Goal: Task Accomplishment & Management: Use online tool/utility

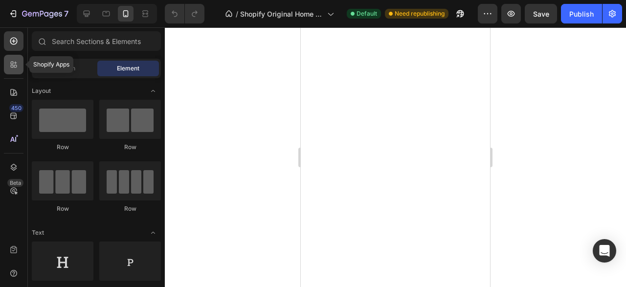
click at [14, 67] on icon at bounding box center [15, 66] width 3 height 3
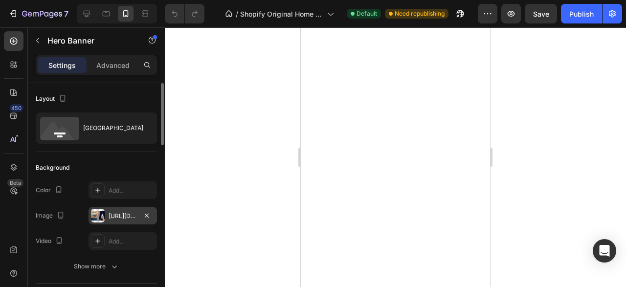
click at [117, 220] on div "https://cdn.shopify.com/s/files/1/0930/1413/1071/files/gempages_580508274386797…" at bounding box center [123, 216] width 28 height 9
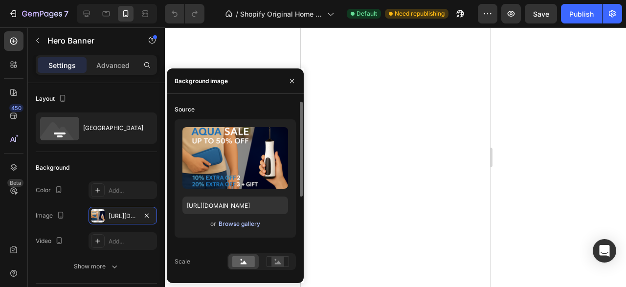
click at [222, 224] on div "Browse gallery" at bounding box center [240, 224] width 42 height 9
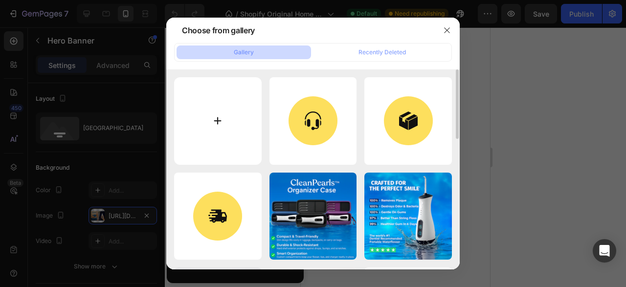
click at [218, 127] on input "file" at bounding box center [218, 121] width 88 height 88
type input "C:\fakepath\Aqua-uitverkoop voor mondproducten.png"
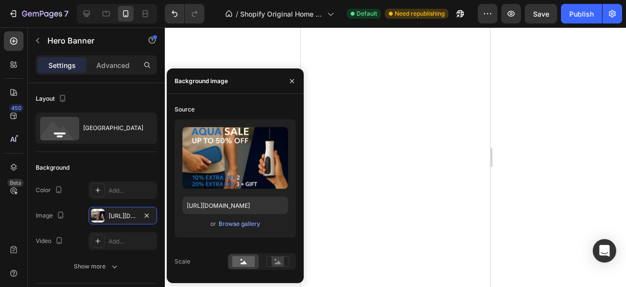
type input "https://cdn.shopify.com/s/files/1/0930/1413/1071/files/gempages_580508274386797…"
click at [294, 82] on icon "button" at bounding box center [292, 81] width 8 height 8
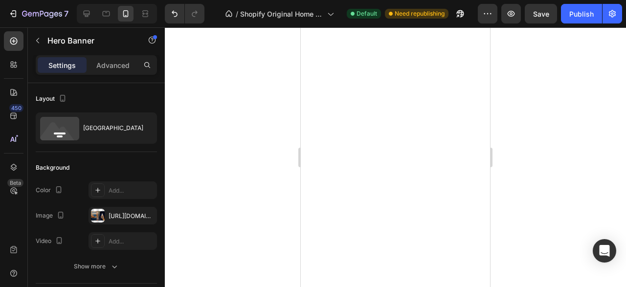
click at [545, 92] on div at bounding box center [395, 157] width 461 height 260
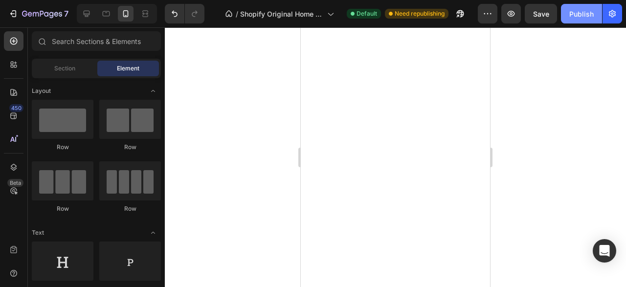
click at [589, 18] on div "Publish" at bounding box center [581, 14] width 24 height 10
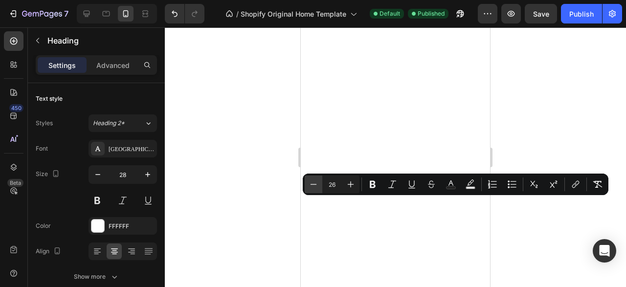
click at [311, 186] on icon "Editor contextual toolbar" at bounding box center [314, 184] width 10 height 10
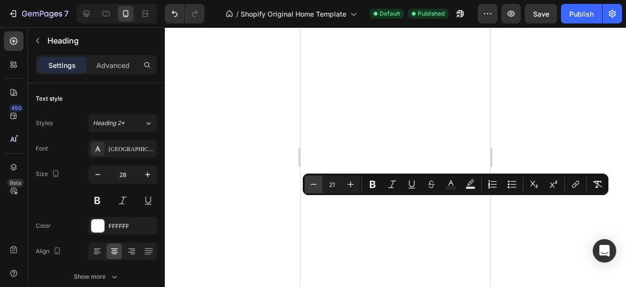
click at [311, 186] on icon "Editor contextual toolbar" at bounding box center [314, 184] width 10 height 10
type input "18"
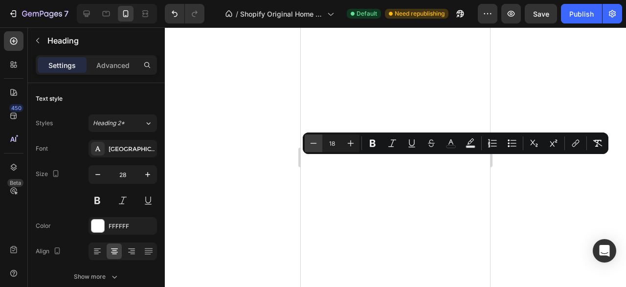
click at [309, 151] on button "Minus" at bounding box center [314, 144] width 18 height 18
type input "17"
click at [377, 136] on button "Bold" at bounding box center [373, 144] width 18 height 18
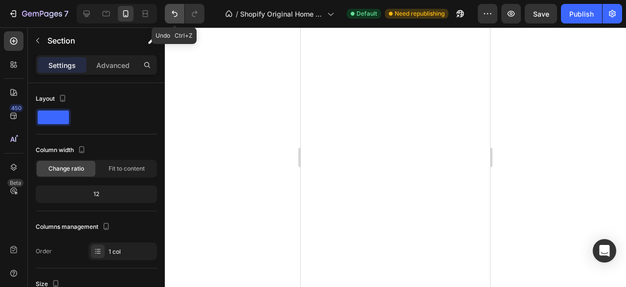
click at [176, 20] on button "Undo/Redo" at bounding box center [175, 14] width 20 height 20
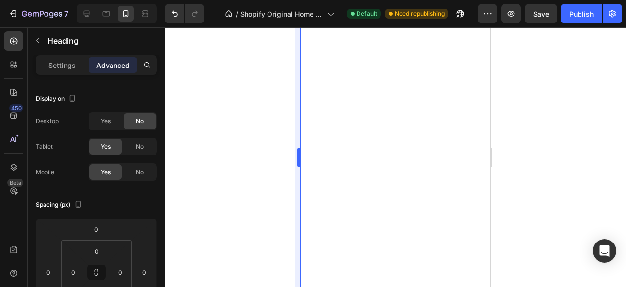
type input "11"
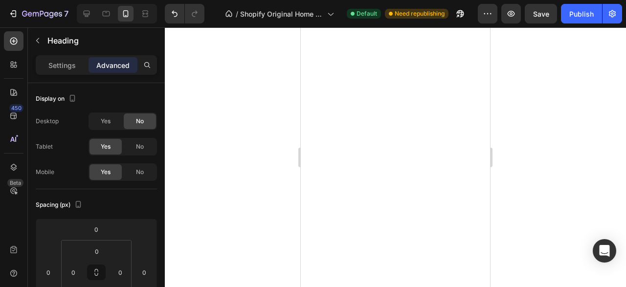
click at [525, 73] on div at bounding box center [395, 157] width 461 height 260
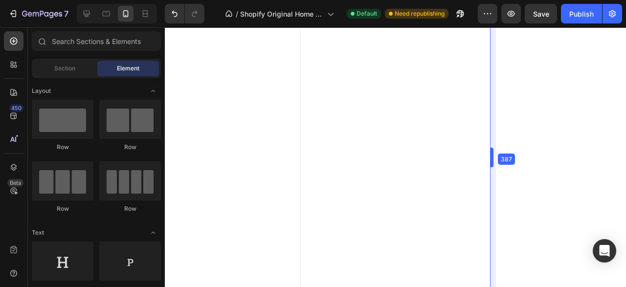
click at [492, 0] on body "7 / Shopify Original Home Template Default Need republishing Preview Save Publi…" at bounding box center [313, 0] width 626 height 0
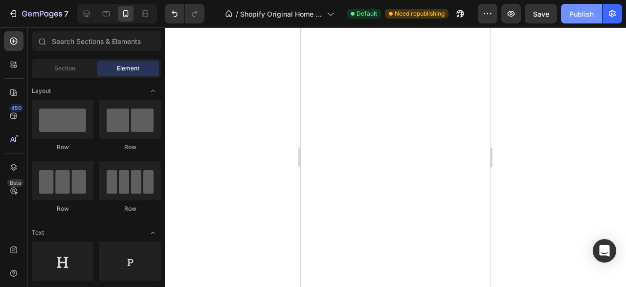
click at [569, 20] on button "Publish" at bounding box center [581, 14] width 41 height 20
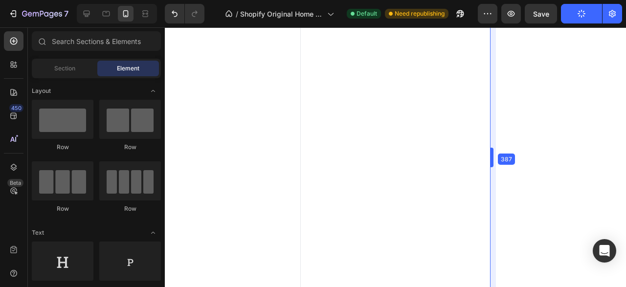
click at [494, 0] on body "7 / Shopify Original Home Template Default Need republishing Preview Save Publi…" at bounding box center [313, 0] width 626 height 0
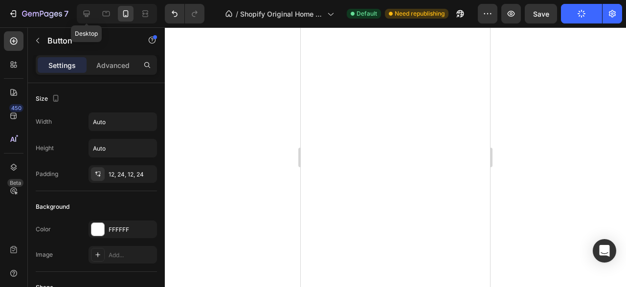
click at [98, 21] on div at bounding box center [106, 14] width 16 height 16
click at [84, 16] on icon at bounding box center [87, 14] width 10 height 10
type input "32"
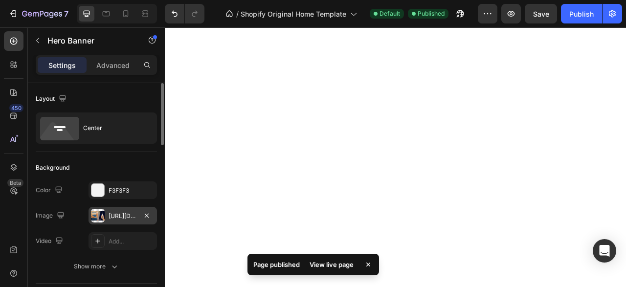
click at [120, 216] on div "https://cdn.shopify.com/s/files/1/0930/1413/1071/files/gempages_580508274386797…" at bounding box center [123, 216] width 28 height 9
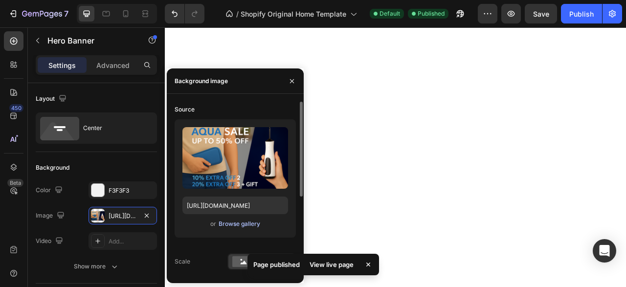
click at [222, 222] on div "Browse gallery" at bounding box center [240, 224] width 42 height 9
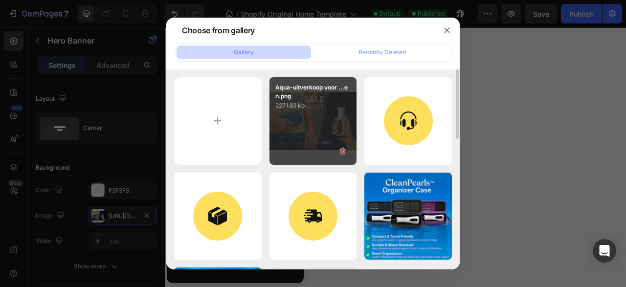
click at [278, 133] on div "Aqua-uitverkoop voor ...en.png 2271.83 kb" at bounding box center [313, 121] width 88 height 88
type input "https://cdn.shopify.com/s/files/1/0930/1413/1071/files/gempages_580508274386797…"
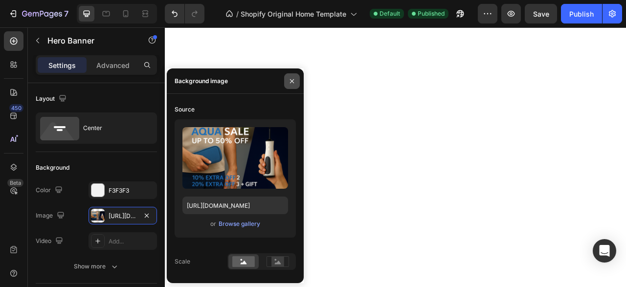
click at [294, 81] on icon "button" at bounding box center [292, 81] width 8 height 8
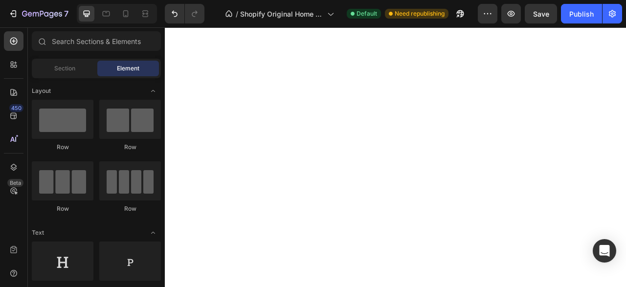
click at [577, 24] on div "7 / Shopify Original Home Template Default Need republishing Preview Save Publi…" at bounding box center [313, 14] width 626 height 28
click at [580, 21] on button "Publish" at bounding box center [581, 14] width 41 height 20
click at [127, 21] on div at bounding box center [126, 14] width 16 height 16
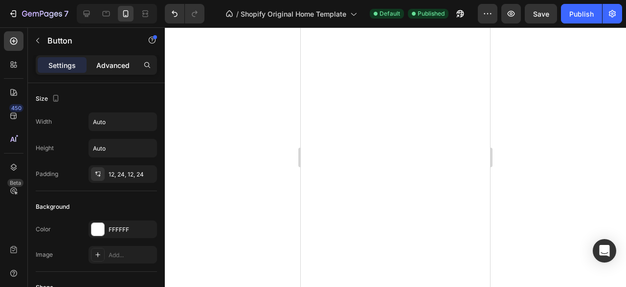
click at [125, 67] on p "Advanced" at bounding box center [112, 65] width 33 height 10
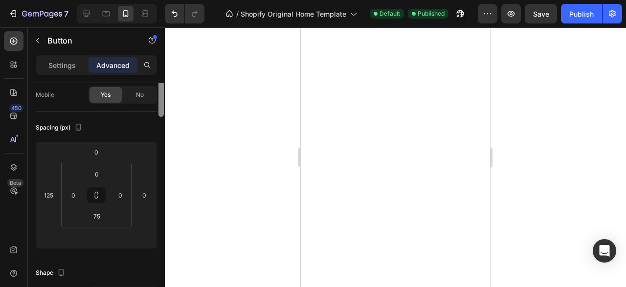
drag, startPoint x: 160, startPoint y: 112, endPoint x: 161, endPoint y: 133, distance: 21.1
click at [161, 117] on div at bounding box center [160, 88] width 5 height 58
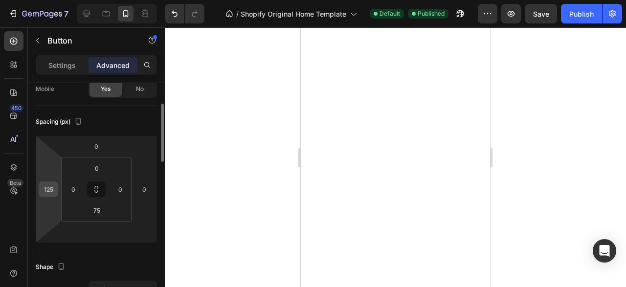
click at [57, 186] on div "125" at bounding box center [49, 189] width 20 height 16
click at [56, 187] on input "125" at bounding box center [48, 189] width 15 height 15
type input "120"
click at [567, 11] on button "Publish" at bounding box center [581, 14] width 41 height 20
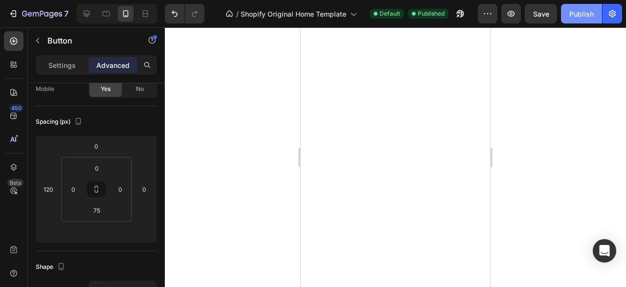
click at [578, 15] on div "Publish" at bounding box center [581, 14] width 24 height 10
click at [559, 140] on div at bounding box center [395, 157] width 461 height 260
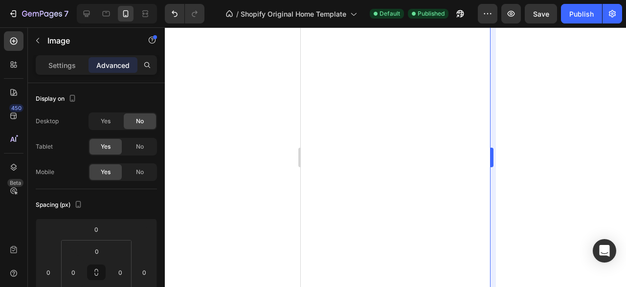
type input "10"
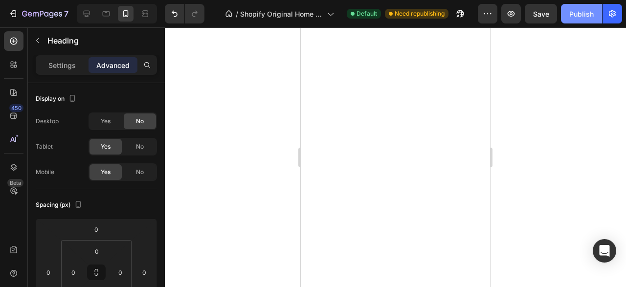
click at [568, 20] on button "Publish" at bounding box center [581, 14] width 41 height 20
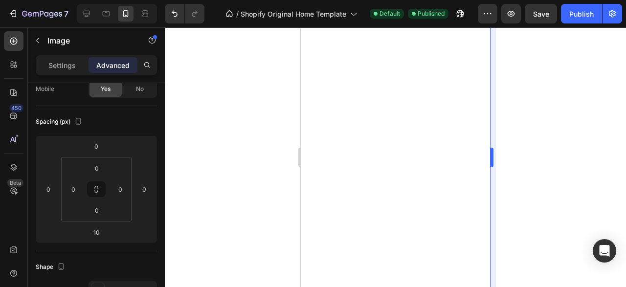
scroll to position [0, 0]
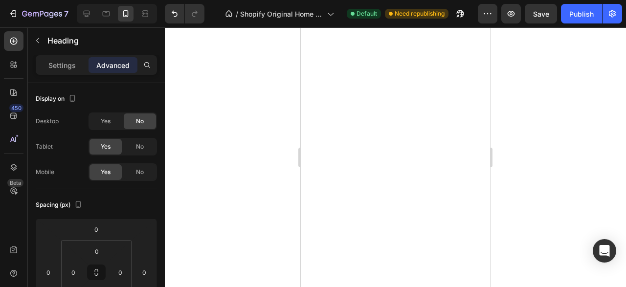
type input "0"
click at [507, 89] on div at bounding box center [395, 157] width 461 height 260
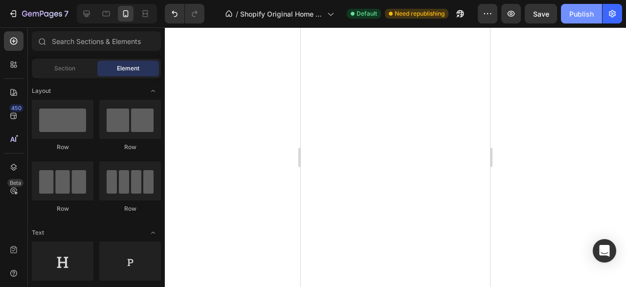
click at [567, 9] on button "Publish" at bounding box center [581, 14] width 41 height 20
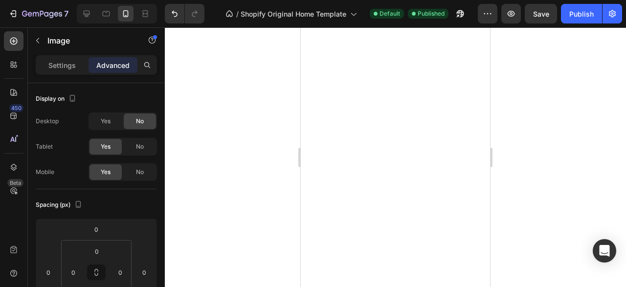
type input "19"
type input "20"
click at [588, 7] on button "Publish" at bounding box center [581, 14] width 41 height 20
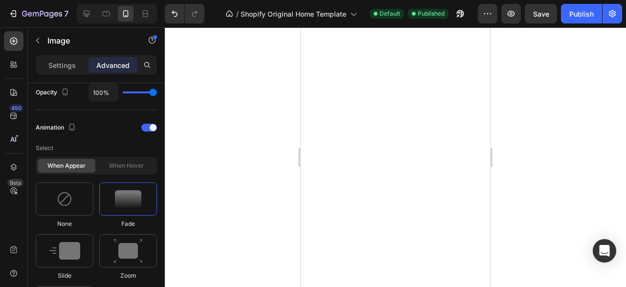
scroll to position [200, 0]
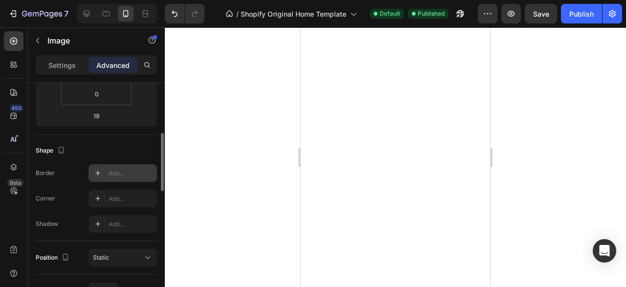
click at [109, 177] on div "Add..." at bounding box center [132, 173] width 46 height 9
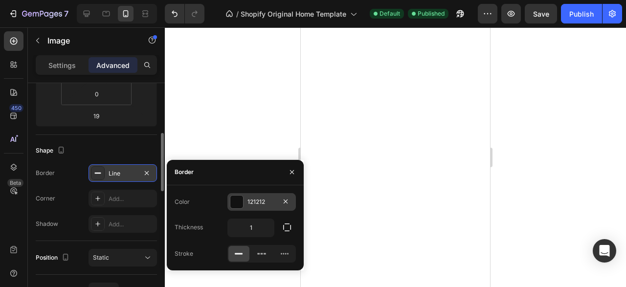
click at [242, 208] on div at bounding box center [236, 202] width 13 height 13
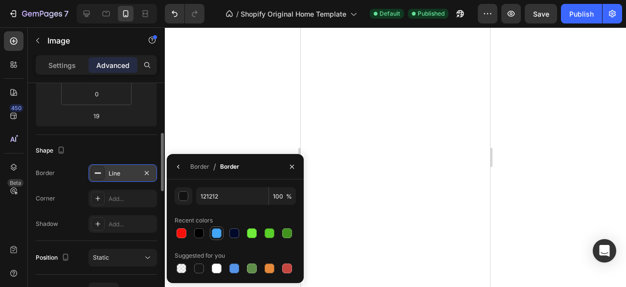
click at [215, 238] on div at bounding box center [217, 233] width 10 height 10
type input "42A5F5"
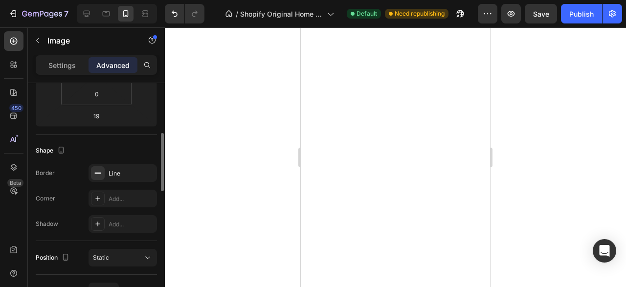
scroll to position [249, 0]
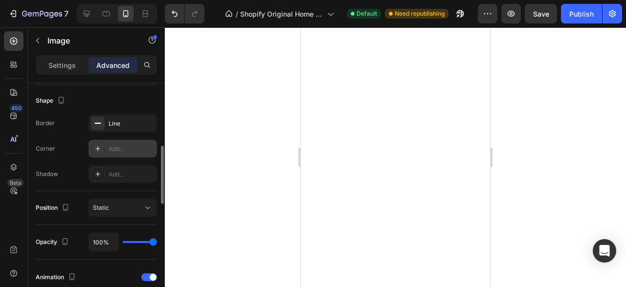
click at [133, 150] on div "Add..." at bounding box center [132, 149] width 46 height 9
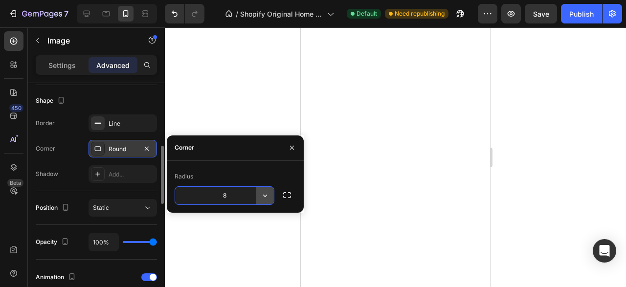
click at [266, 195] on icon "button" at bounding box center [265, 196] width 10 height 10
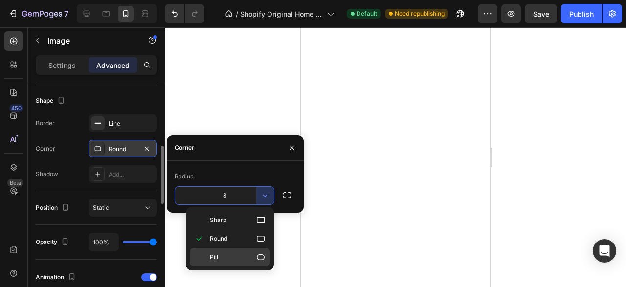
click at [237, 258] on p "Pill" at bounding box center [238, 257] width 56 height 10
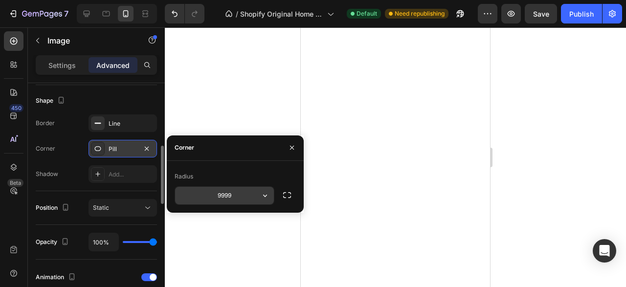
click at [238, 202] on input "9999" at bounding box center [224, 196] width 99 height 18
type input "2"
type input "9"
type input "1"
type input "3"
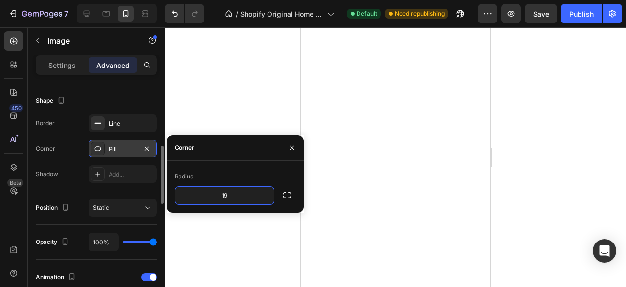
type input "1"
type input "9"
type input "8"
type input "7"
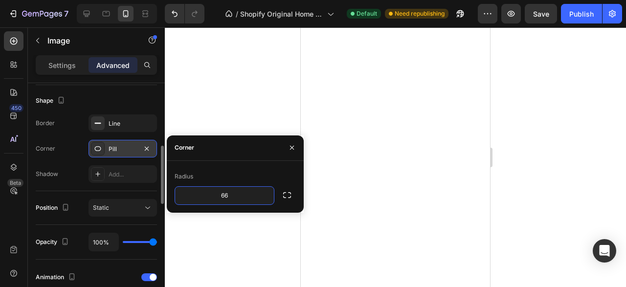
type input "6"
type input "5"
type input "1"
type input "0"
type input "9"
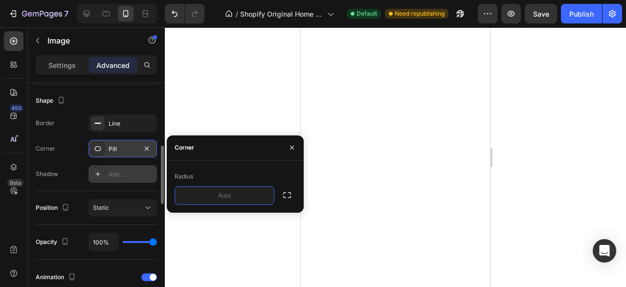
click at [131, 176] on div "Add..." at bounding box center [132, 174] width 46 height 9
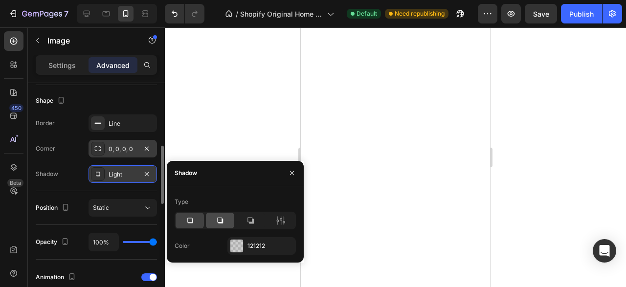
click at [226, 222] on div at bounding box center [220, 221] width 28 height 16
click at [189, 221] on icon at bounding box center [190, 221] width 10 height 10
click at [255, 217] on icon at bounding box center [251, 221] width 10 height 10
click at [183, 225] on div at bounding box center [190, 221] width 28 height 16
click at [257, 247] on div "121212" at bounding box center [261, 246] width 28 height 9
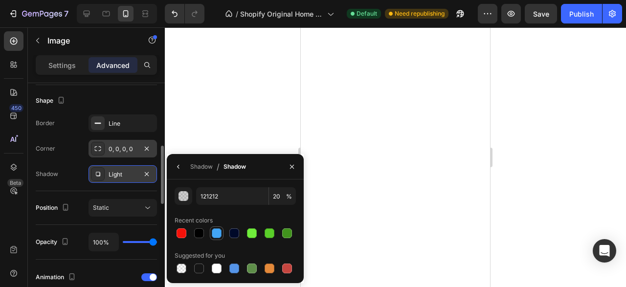
click at [218, 236] on div at bounding box center [217, 233] width 10 height 10
type input "42A5F5"
type input "100"
click at [179, 168] on icon "button" at bounding box center [179, 167] width 8 height 8
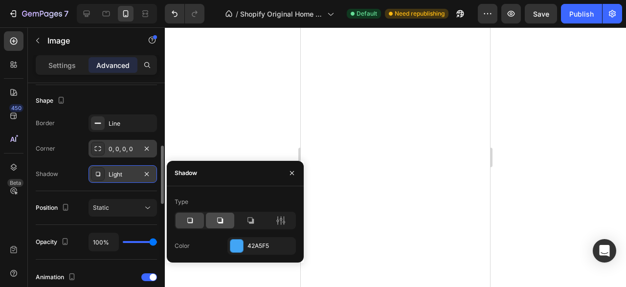
click at [226, 223] on div at bounding box center [220, 221] width 28 height 16
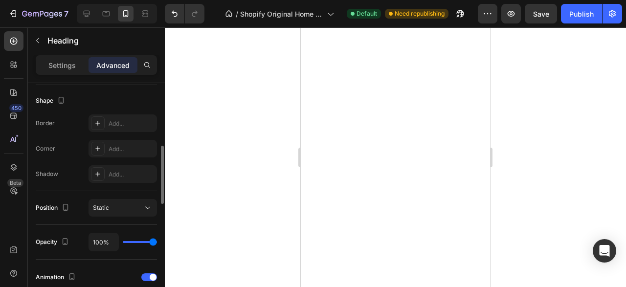
click at [117, 163] on div "Border Add... Corner Add... Shadow Add..." at bounding box center [96, 148] width 121 height 68
click at [120, 166] on div "Add..." at bounding box center [123, 174] width 68 height 18
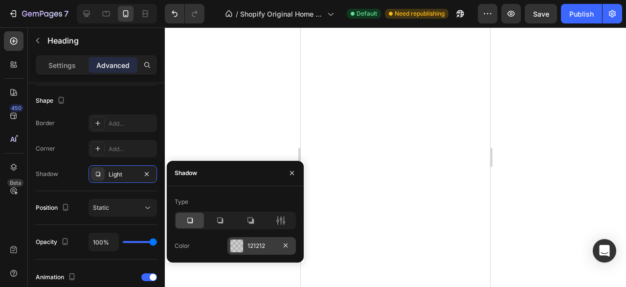
click at [241, 241] on div at bounding box center [236, 246] width 13 height 13
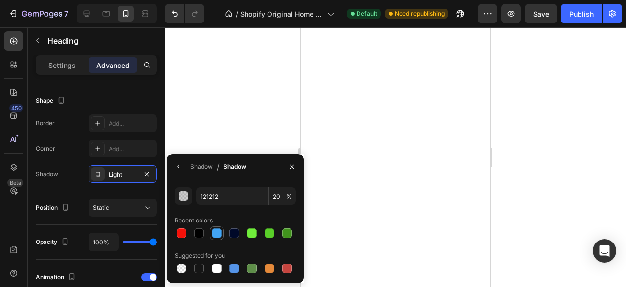
click at [212, 234] on div at bounding box center [217, 233] width 10 height 10
type input "42A5F5"
type input "100"
click at [588, 69] on div at bounding box center [395, 157] width 461 height 260
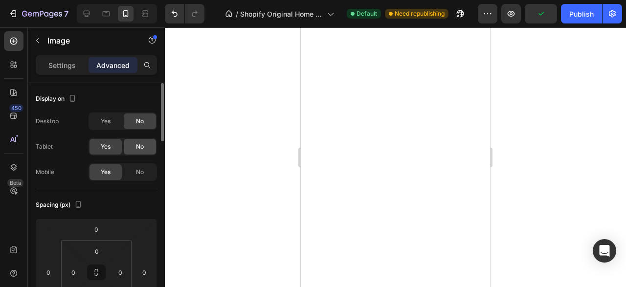
scroll to position [150, 0]
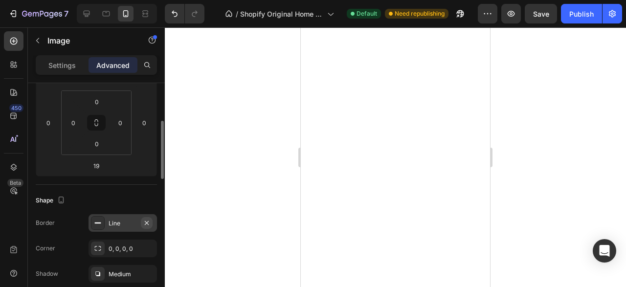
click at [147, 218] on button "button" at bounding box center [147, 223] width 12 height 12
click at [590, 124] on div at bounding box center [395, 157] width 461 height 260
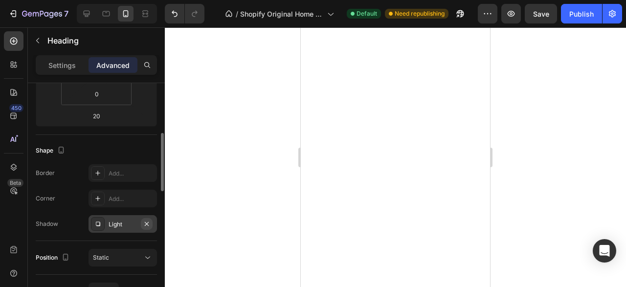
click at [148, 221] on icon "button" at bounding box center [147, 224] width 8 height 8
click at [286, 131] on div at bounding box center [395, 157] width 461 height 260
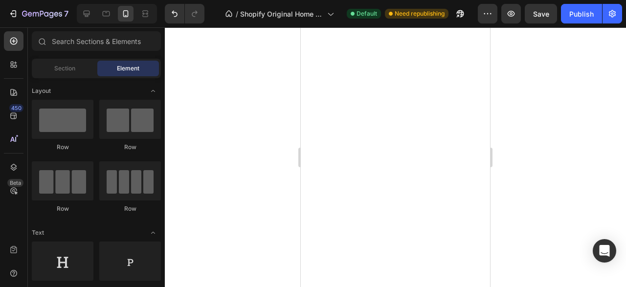
click at [597, 124] on div at bounding box center [395, 157] width 461 height 260
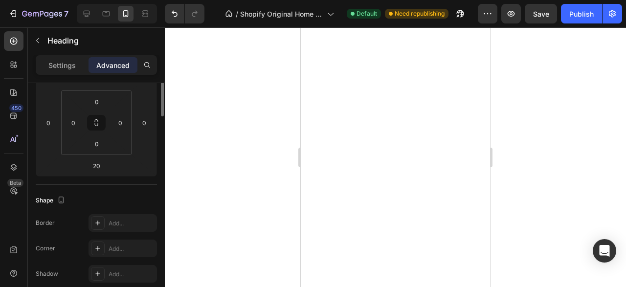
scroll to position [100, 0]
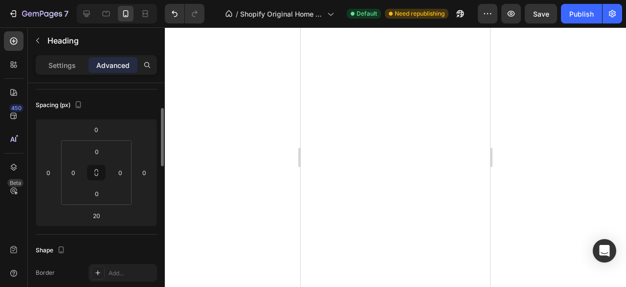
click at [65, 76] on div "Settings Advanced" at bounding box center [96, 69] width 137 height 28
click at [65, 72] on div "Settings" at bounding box center [62, 65] width 49 height 16
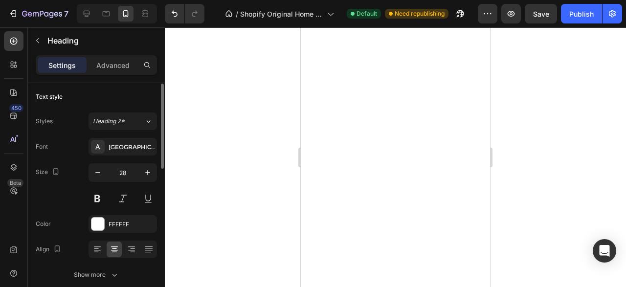
scroll to position [0, 0]
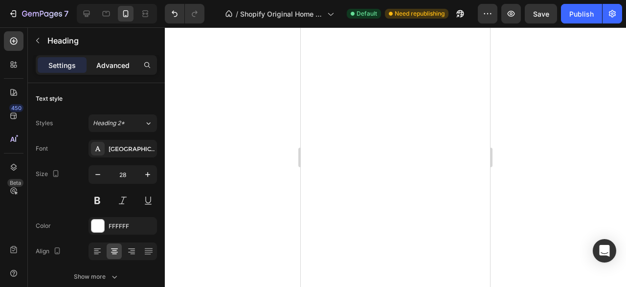
click at [116, 62] on p "Advanced" at bounding box center [112, 65] width 33 height 10
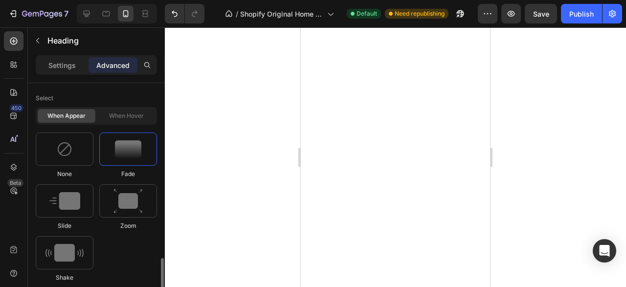
scroll to position [599, 0]
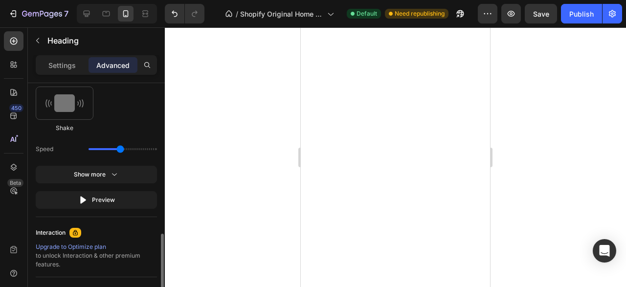
click at [257, 82] on div at bounding box center [395, 157] width 461 height 260
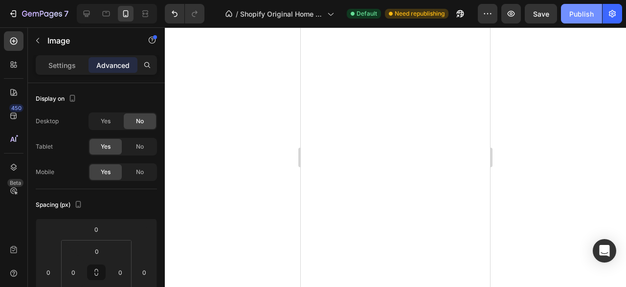
click at [586, 17] on div "Publish" at bounding box center [581, 14] width 24 height 10
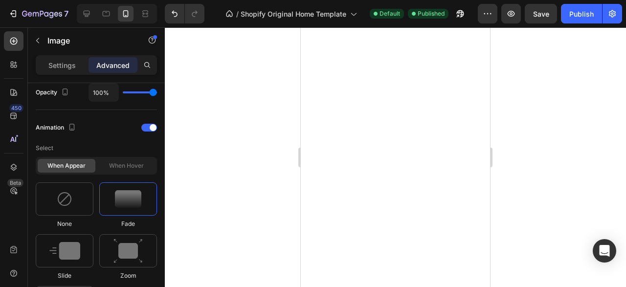
scroll to position [499, 0]
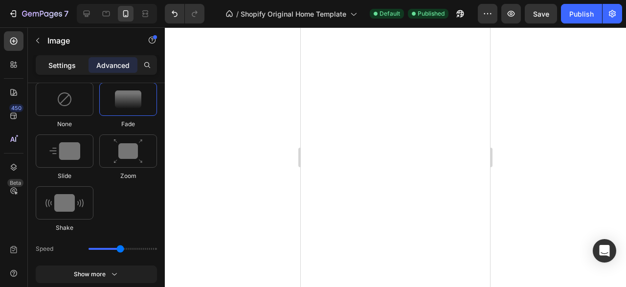
click at [77, 62] on div "Settings" at bounding box center [62, 65] width 49 height 16
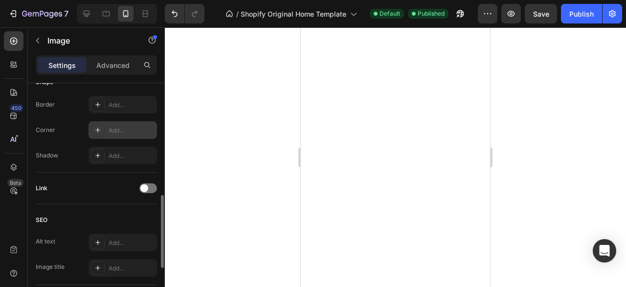
scroll to position [306, 0]
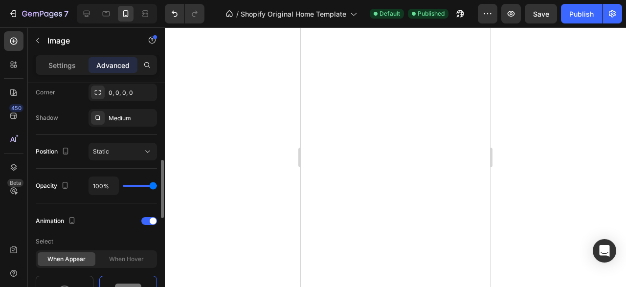
click at [527, 130] on div at bounding box center [395, 157] width 461 height 260
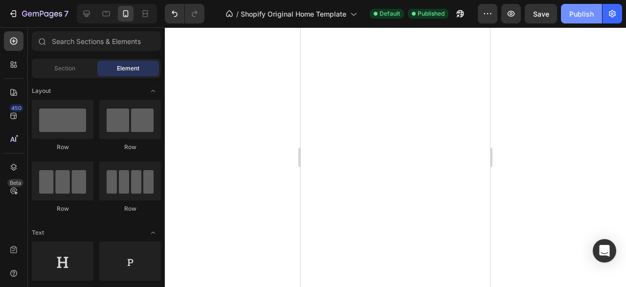
click at [584, 11] on div "Publish" at bounding box center [581, 14] width 24 height 10
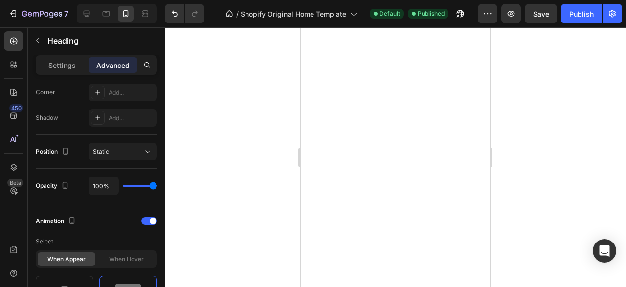
click at [592, 133] on div at bounding box center [395, 157] width 461 height 260
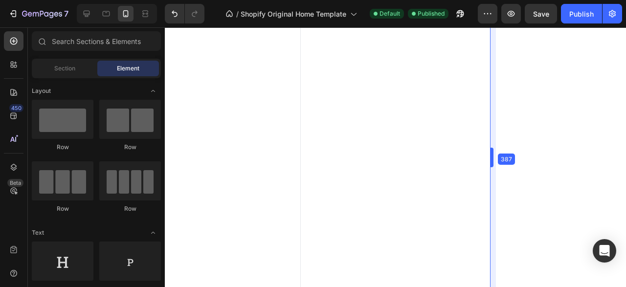
click at [491, 0] on body "7 / Shopify Original Home Template Default Published Preview Save Publish 450 B…" at bounding box center [313, 0] width 626 height 0
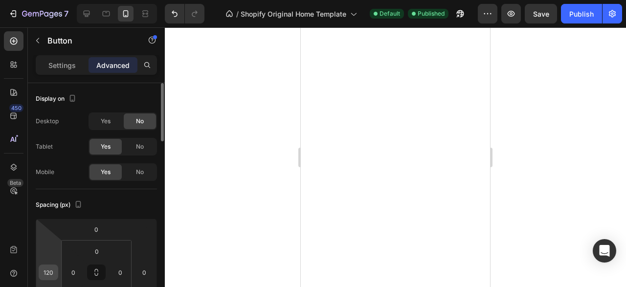
click at [57, 274] on div "120" at bounding box center [49, 273] width 20 height 16
click at [54, 273] on input "120" at bounding box center [48, 272] width 15 height 15
click at [56, 274] on input "120" at bounding box center [48, 272] width 15 height 15
type input "110"
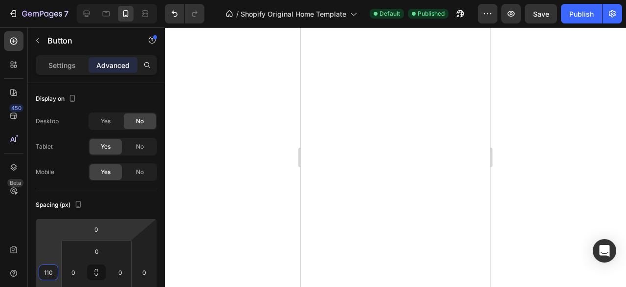
click at [186, 144] on div at bounding box center [395, 157] width 461 height 260
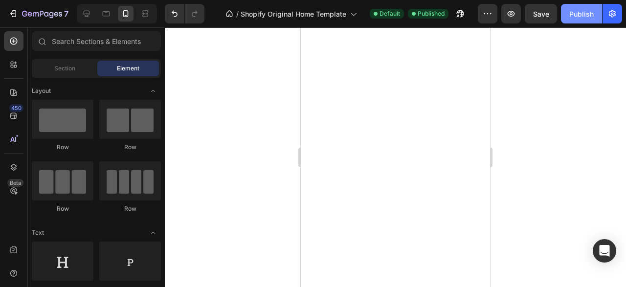
click at [581, 9] on div "Publish" at bounding box center [581, 14] width 24 height 10
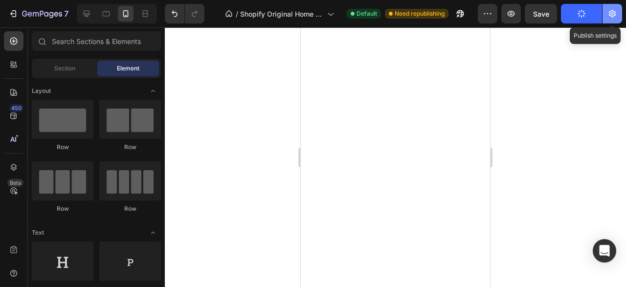
click at [609, 15] on icon "button" at bounding box center [612, 14] width 10 height 10
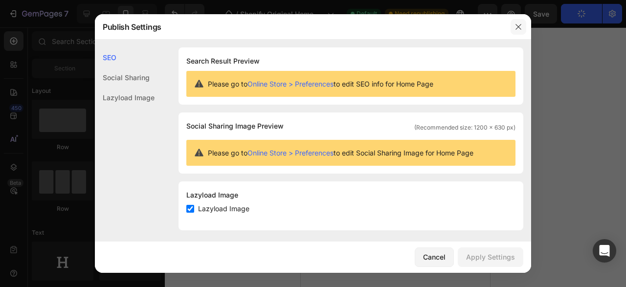
click at [521, 28] on icon "button" at bounding box center [519, 27] width 8 height 8
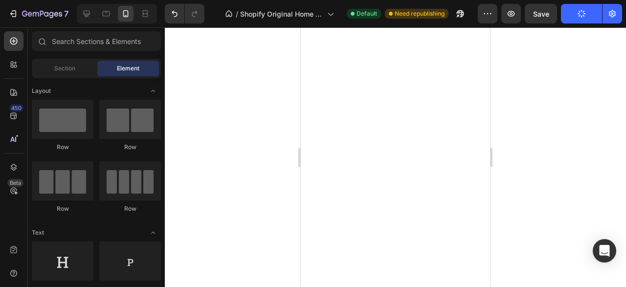
click at [273, 110] on div at bounding box center [395, 157] width 461 height 260
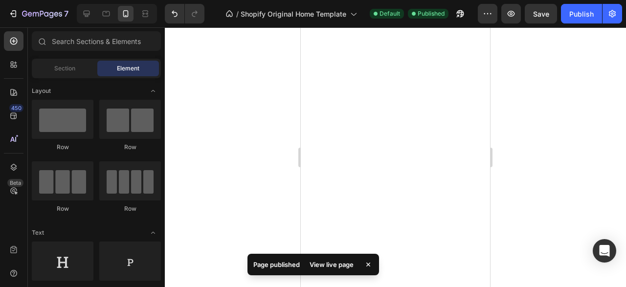
click at [282, 71] on div at bounding box center [395, 157] width 461 height 260
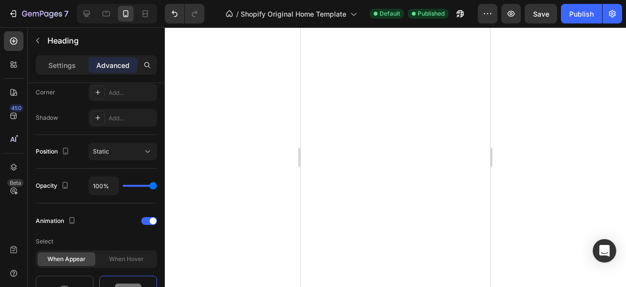
type input "0"
click at [527, 130] on div at bounding box center [395, 157] width 461 height 260
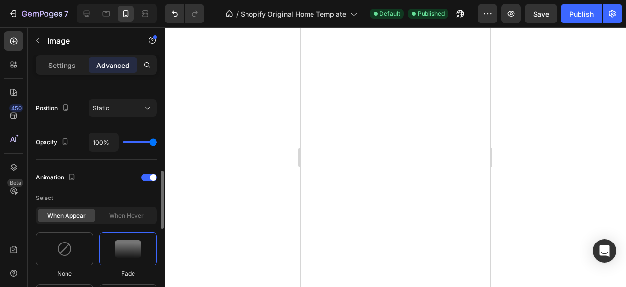
scroll to position [299, 0]
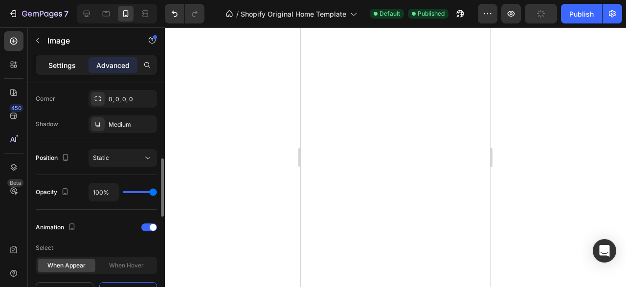
click at [62, 66] on p "Settings" at bounding box center [61, 65] width 27 height 10
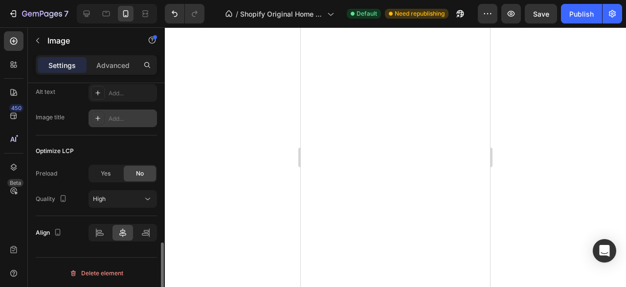
scroll to position [356, 0]
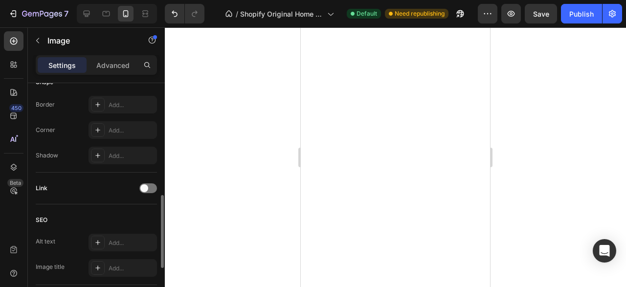
click at [109, 63] on p "Advanced" at bounding box center [112, 65] width 33 height 10
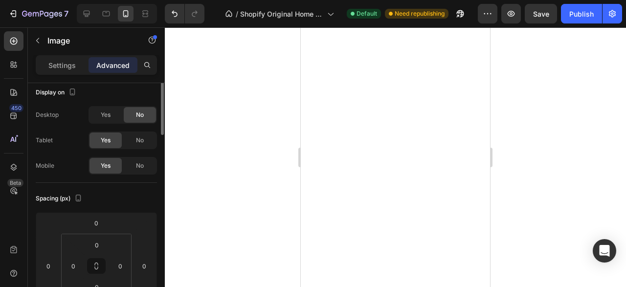
scroll to position [0, 0]
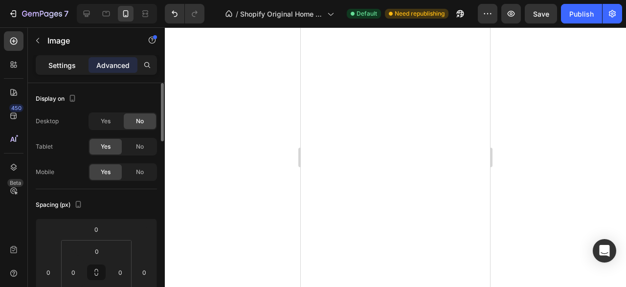
click at [73, 67] on p "Settings" at bounding box center [61, 65] width 27 height 10
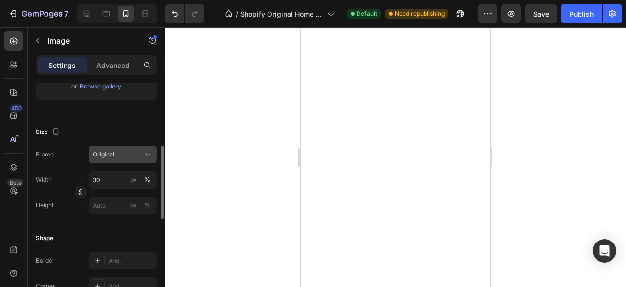
scroll to position [249, 0]
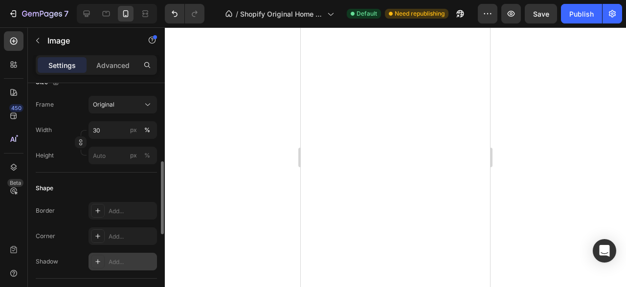
click at [111, 255] on div "Add..." at bounding box center [123, 262] width 68 height 18
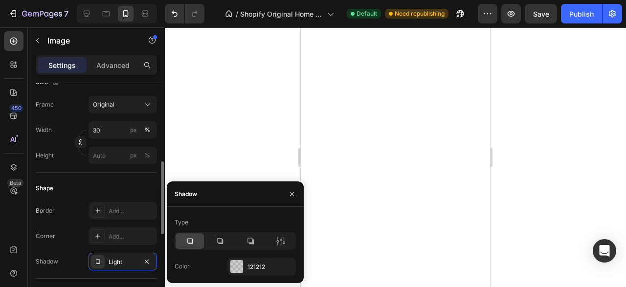
click at [141, 171] on div "Size Frame Original Width 30 px % Height px %" at bounding box center [96, 120] width 121 height 106
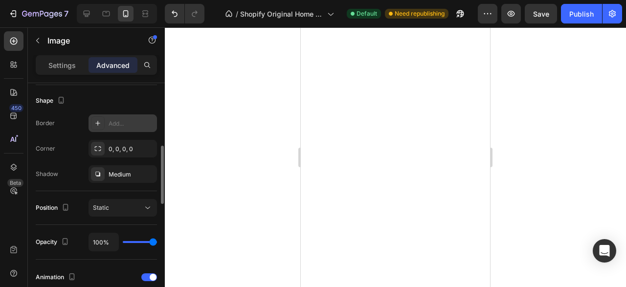
scroll to position [200, 0]
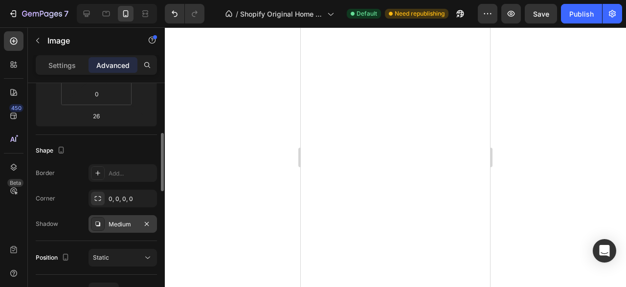
click at [119, 226] on div "Medium" at bounding box center [123, 224] width 28 height 9
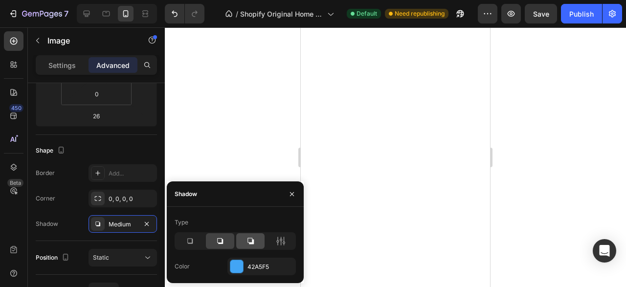
click at [242, 244] on div at bounding box center [250, 241] width 28 height 16
click at [225, 244] on div at bounding box center [220, 241] width 28 height 16
click at [191, 244] on icon at bounding box center [189, 241] width 5 height 5
click at [213, 238] on div at bounding box center [220, 241] width 28 height 16
click at [274, 236] on div at bounding box center [281, 241] width 28 height 16
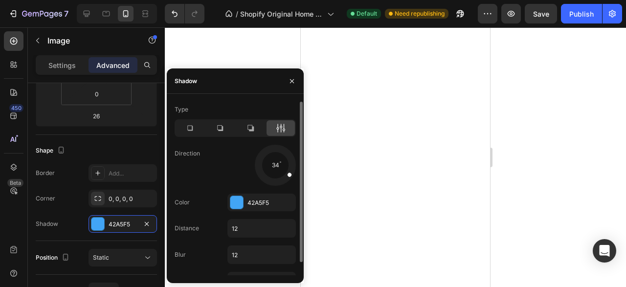
drag, startPoint x: 285, startPoint y: 181, endPoint x: 289, endPoint y: 174, distance: 8.1
click at [289, 174] on div at bounding box center [275, 165] width 44 height 44
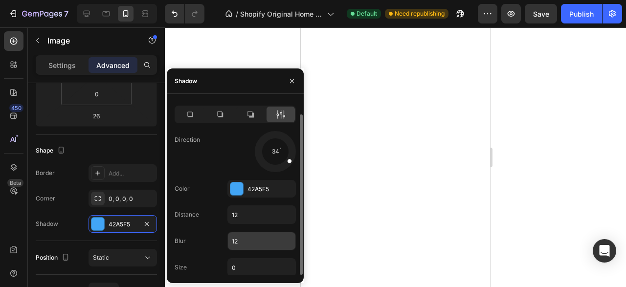
click at [239, 241] on input "12" at bounding box center [261, 241] width 67 height 18
type input "1"
type input "2"
type input "4"
type input "5"
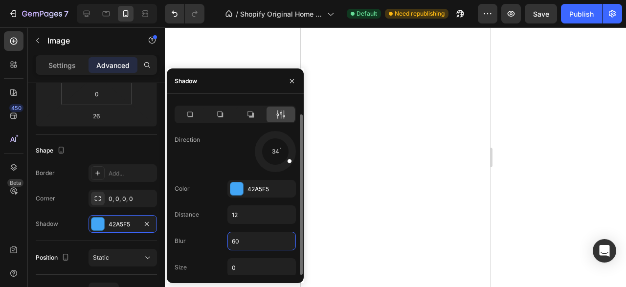
type input "6"
type input "100"
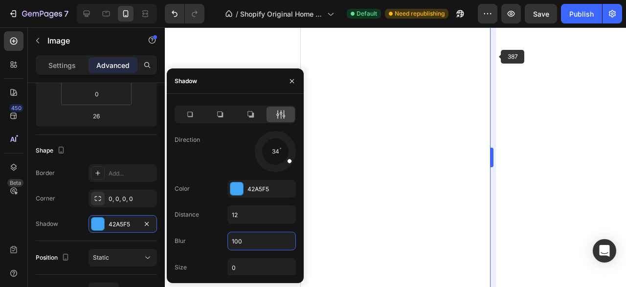
click at [495, 0] on body "7 / Shopify Original Home Template Default Need republishing Preview Save Publi…" at bounding box center [313, 0] width 626 height 0
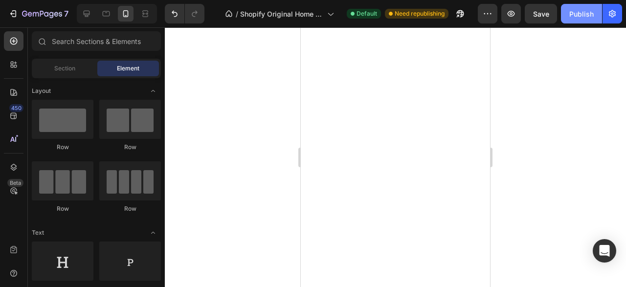
click at [582, 16] on div "Publish" at bounding box center [581, 14] width 24 height 10
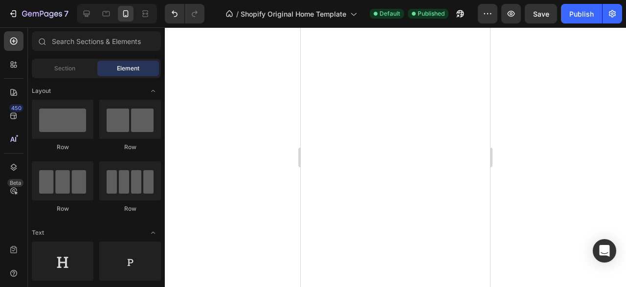
click at [595, 158] on div at bounding box center [395, 157] width 461 height 260
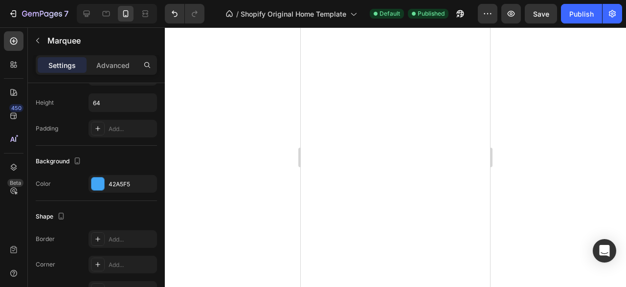
scroll to position [489, 0]
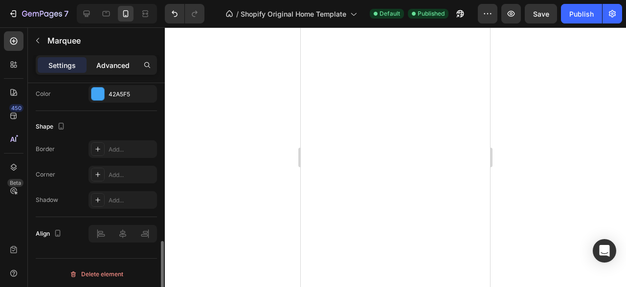
click at [114, 68] on p "Advanced" at bounding box center [112, 65] width 33 height 10
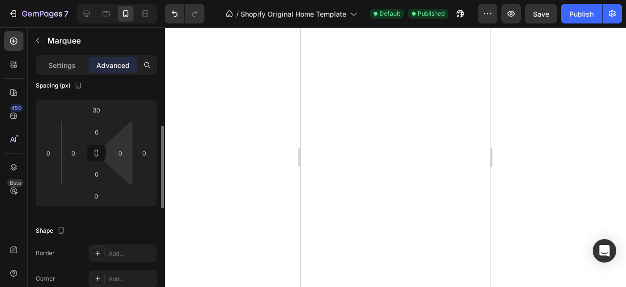
scroll to position [20, 0]
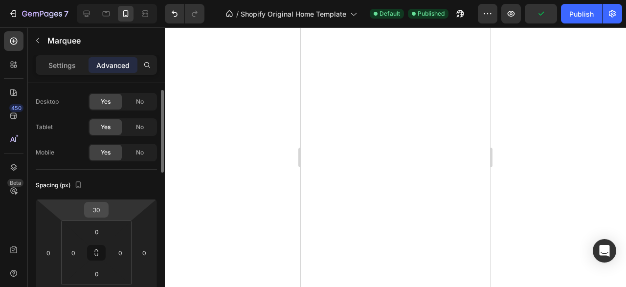
click at [100, 208] on input "30" at bounding box center [97, 209] width 20 height 15
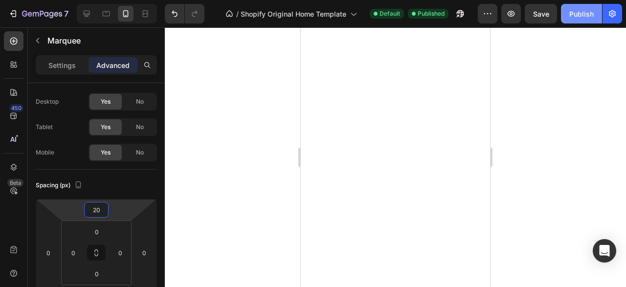
type input "20"
click at [589, 19] on button "Publish" at bounding box center [581, 14] width 41 height 20
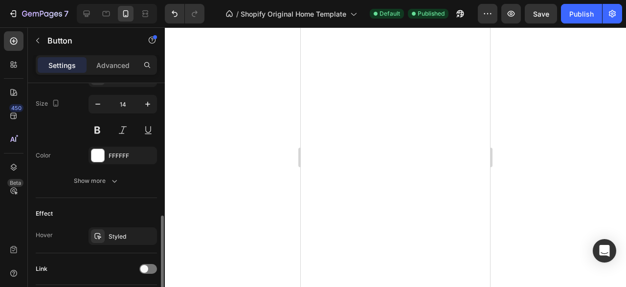
scroll to position [449, 0]
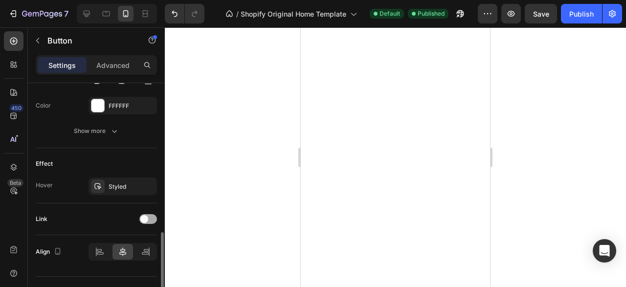
click at [147, 217] on span at bounding box center [144, 219] width 8 height 8
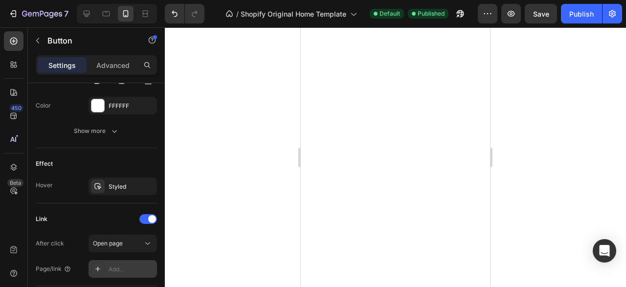
scroll to position [518, 0]
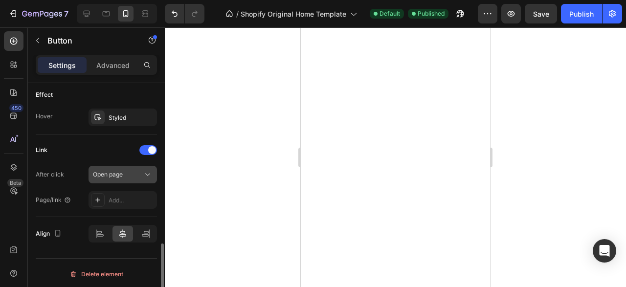
click at [120, 176] on span "Open page" at bounding box center [108, 174] width 30 height 9
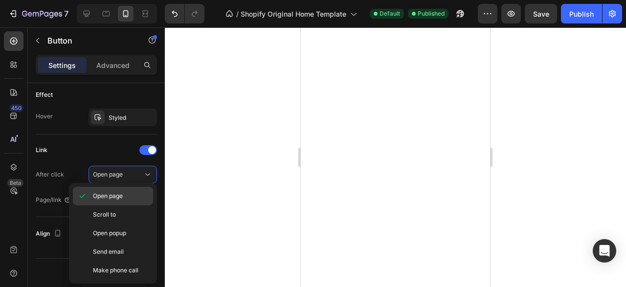
click at [124, 198] on p "Open page" at bounding box center [121, 196] width 56 height 9
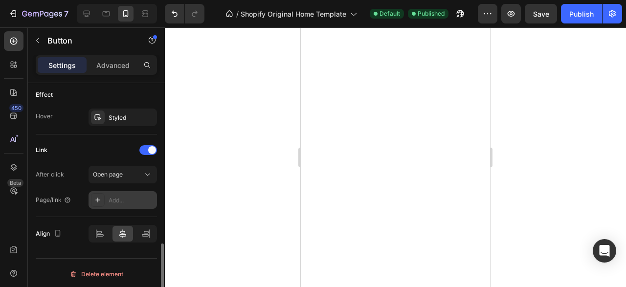
click at [114, 199] on div "Add..." at bounding box center [132, 200] width 46 height 9
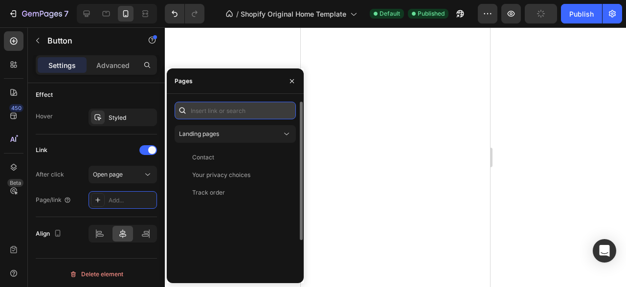
click at [224, 114] on input "text" at bounding box center [235, 111] width 121 height 18
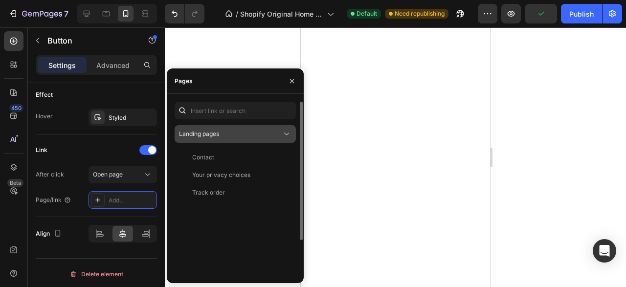
click at [227, 130] on div "Landing pages" at bounding box center [235, 134] width 112 height 10
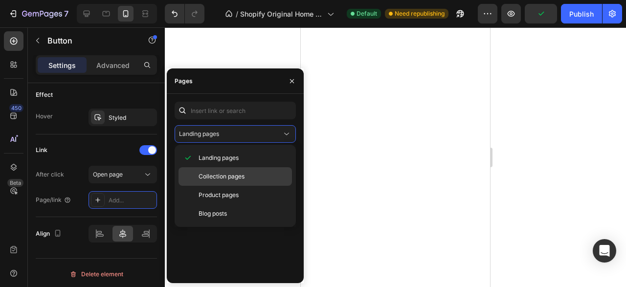
click at [225, 176] on span "Collection pages" at bounding box center [222, 176] width 46 height 9
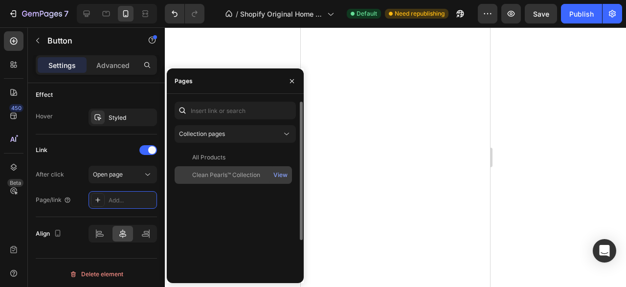
click at [242, 178] on div "Clean Pearls™ Collection" at bounding box center [226, 175] width 68 height 9
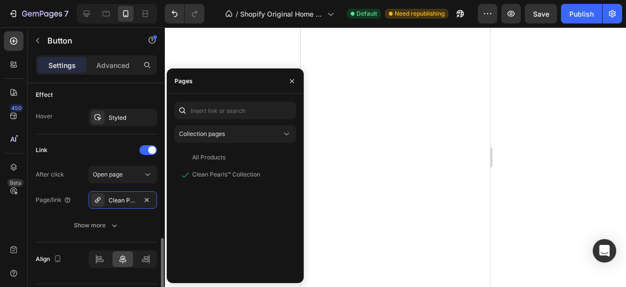
click at [127, 156] on div "Link After click Open page Page/link Clean Pearls™ Collection Show more" at bounding box center [96, 188] width 121 height 92
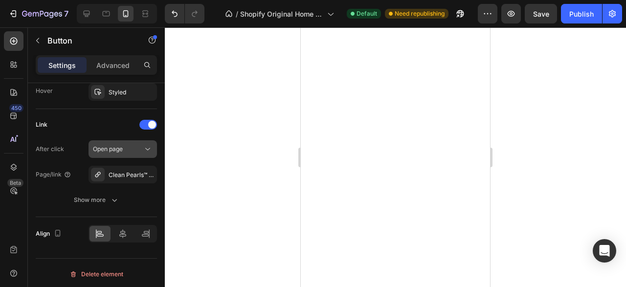
scroll to position [344, 0]
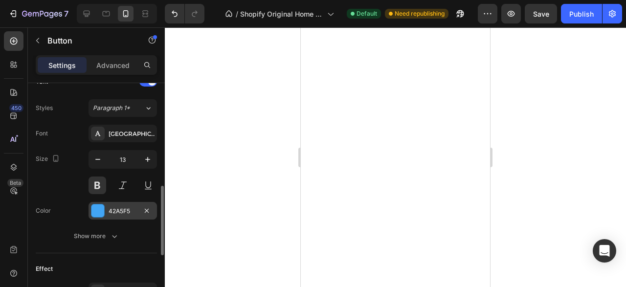
click at [106, 203] on div "42A5F5" at bounding box center [123, 211] width 68 height 18
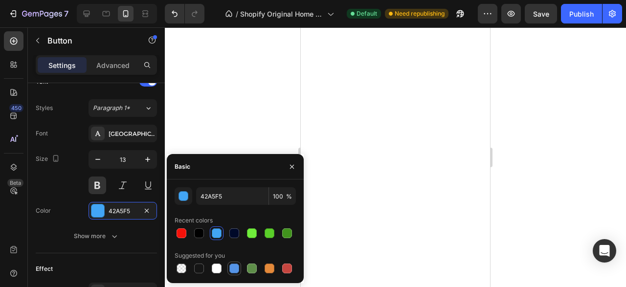
click at [235, 267] on div at bounding box center [234, 269] width 10 height 10
type input "5594E7"
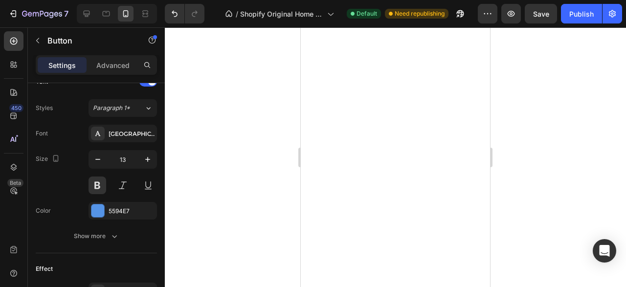
click at [595, 182] on div at bounding box center [395, 157] width 461 height 260
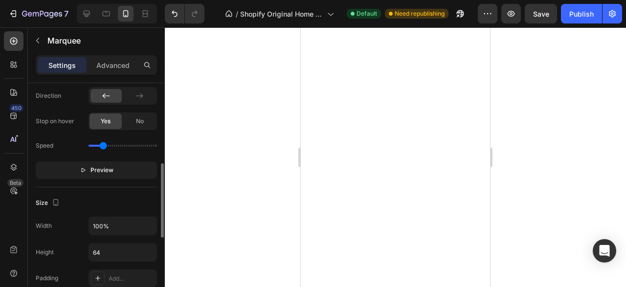
scroll to position [399, 0]
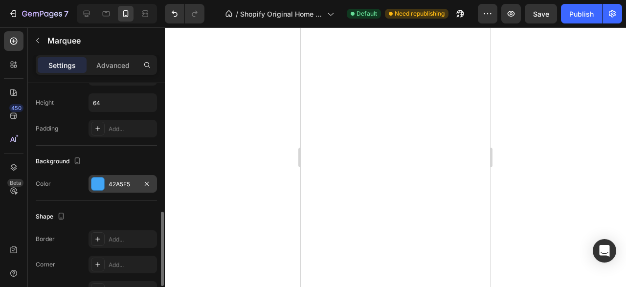
click at [98, 188] on div at bounding box center [98, 184] width 14 height 14
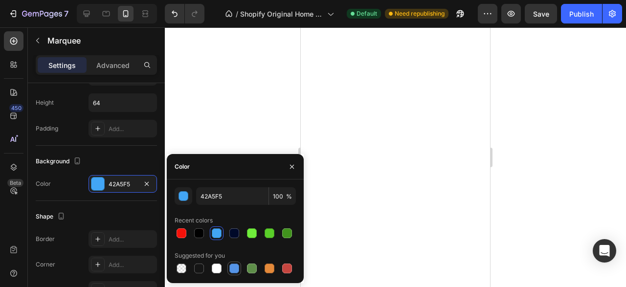
click at [236, 272] on div at bounding box center [234, 269] width 10 height 10
type input "5594E7"
click at [234, 98] on div at bounding box center [395, 157] width 461 height 260
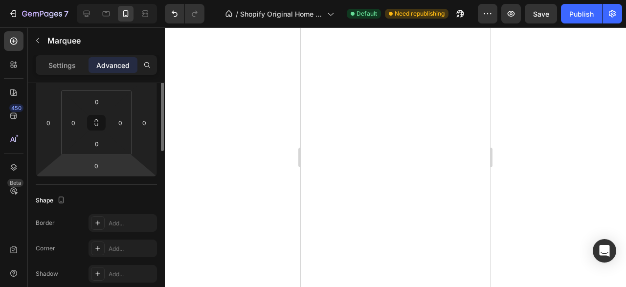
scroll to position [50, 0]
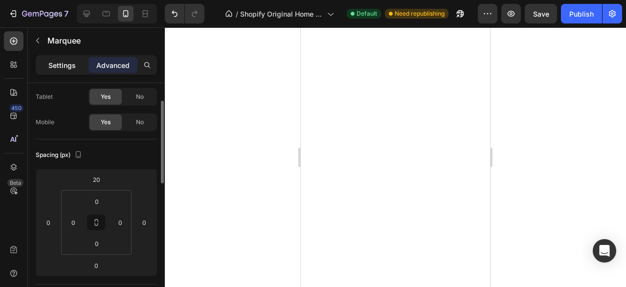
click at [72, 60] on div "Settings" at bounding box center [62, 65] width 49 height 16
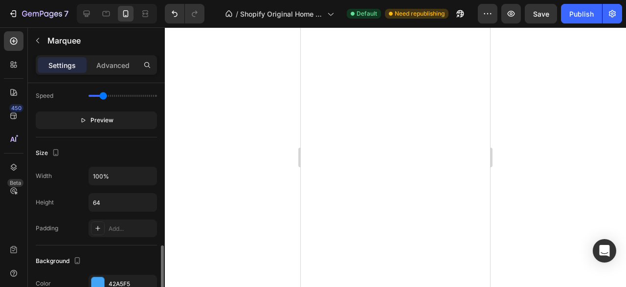
scroll to position [349, 0]
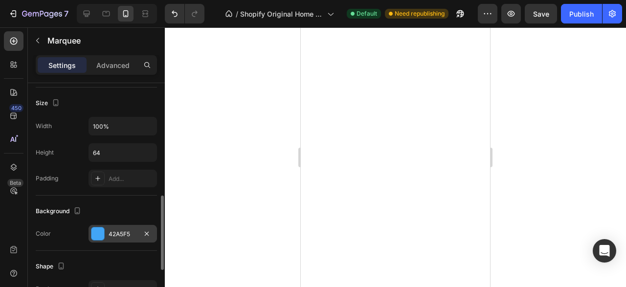
click at [105, 230] on div "42A5F5" at bounding box center [123, 234] width 68 height 18
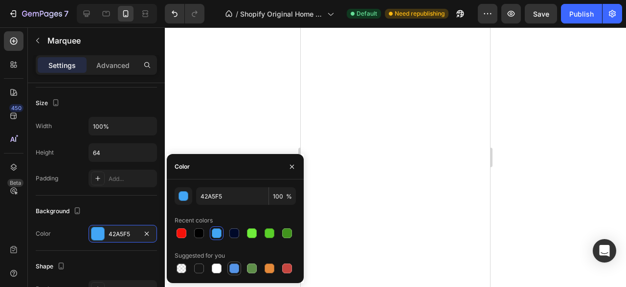
click at [230, 269] on div at bounding box center [234, 269] width 10 height 10
type input "5594E7"
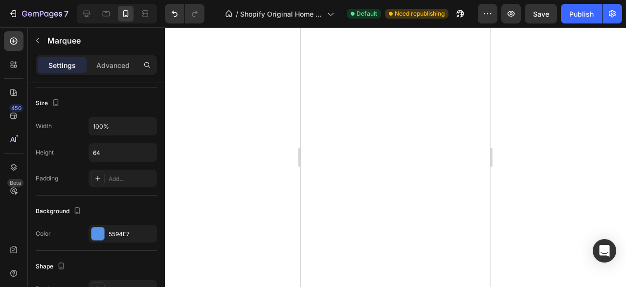
click at [615, 166] on div at bounding box center [395, 157] width 461 height 260
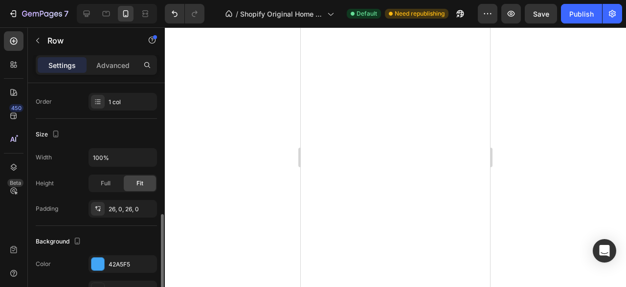
scroll to position [200, 0]
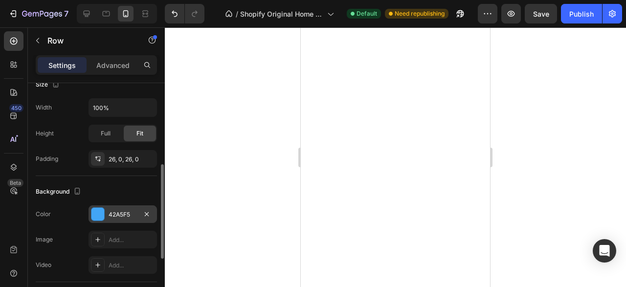
click at [112, 218] on div "42A5F5" at bounding box center [123, 214] width 68 height 18
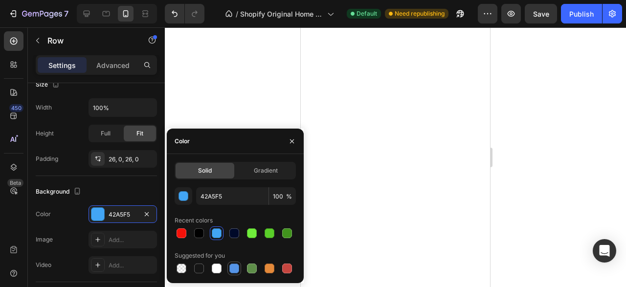
click at [231, 270] on div at bounding box center [234, 269] width 10 height 10
type input "5594E7"
click at [241, 61] on div at bounding box center [395, 157] width 461 height 260
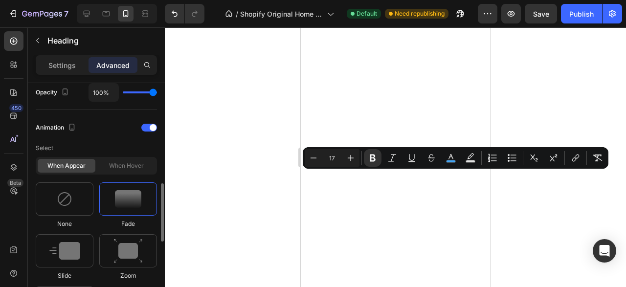
scroll to position [349, 0]
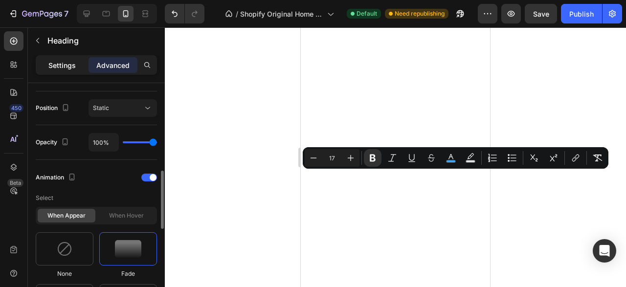
click at [75, 70] on div "Settings" at bounding box center [62, 65] width 49 height 16
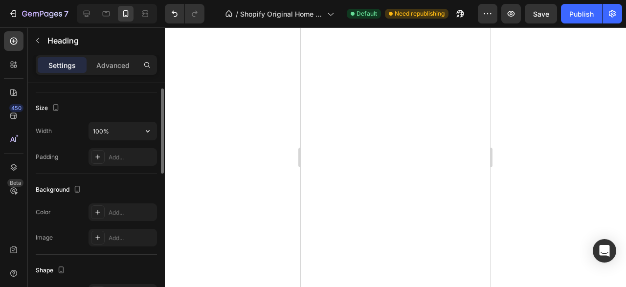
scroll to position [152, 0]
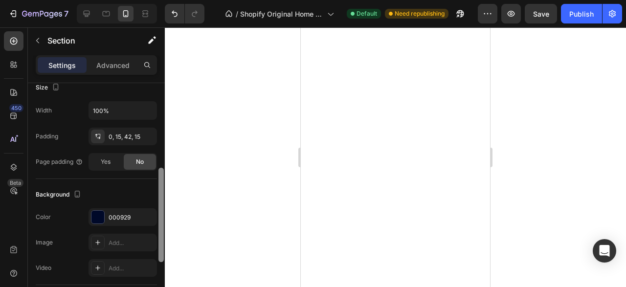
drag, startPoint x: 160, startPoint y: 89, endPoint x: 166, endPoint y: 171, distance: 81.9
click at [166, 0] on div "7 / Shopify Original Home Template Default Need republishing Preview Save Publi…" at bounding box center [313, 0] width 626 height 0
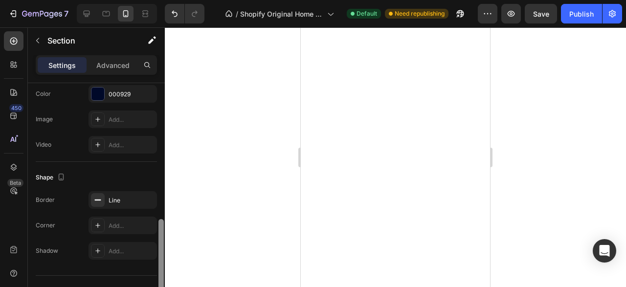
scroll to position [324, 0]
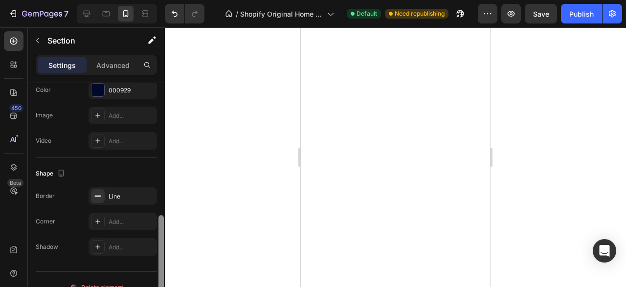
drag, startPoint x: 164, startPoint y: 171, endPoint x: 164, endPoint y: 221, distance: 50.4
click at [164, 221] on div at bounding box center [160, 199] width 7 height 232
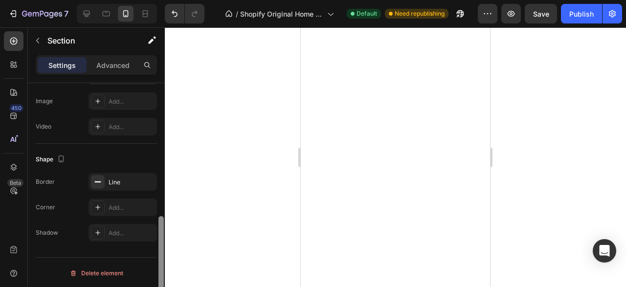
drag, startPoint x: 160, startPoint y: 226, endPoint x: 160, endPoint y: 237, distance: 10.8
click at [160, 237] on div at bounding box center [160, 263] width 5 height 94
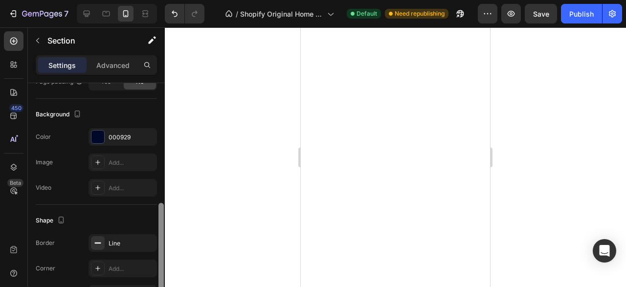
drag, startPoint x: 160, startPoint y: 237, endPoint x: 158, endPoint y: 213, distance: 24.6
click at [158, 213] on div at bounding box center [160, 204] width 7 height 232
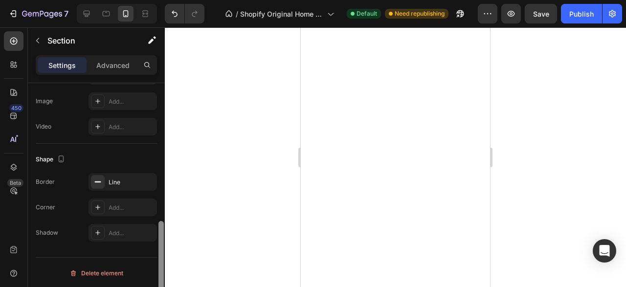
click at [158, 208] on div at bounding box center [160, 199] width 7 height 232
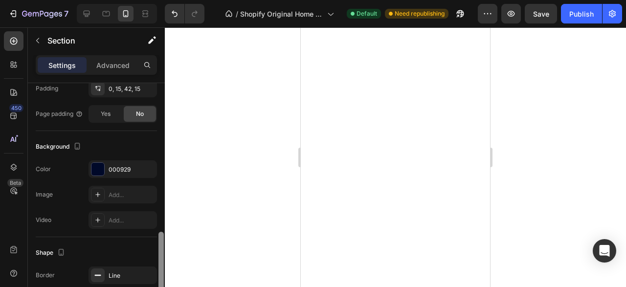
drag, startPoint x: 161, startPoint y: 227, endPoint x: 159, endPoint y: 188, distance: 39.2
click at [159, 232] on div at bounding box center [160, 279] width 5 height 94
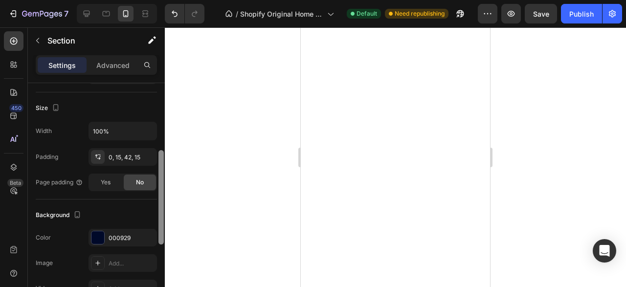
drag, startPoint x: 159, startPoint y: 188, endPoint x: 158, endPoint y: 161, distance: 26.9
click at [158, 161] on div at bounding box center [160, 197] width 5 height 94
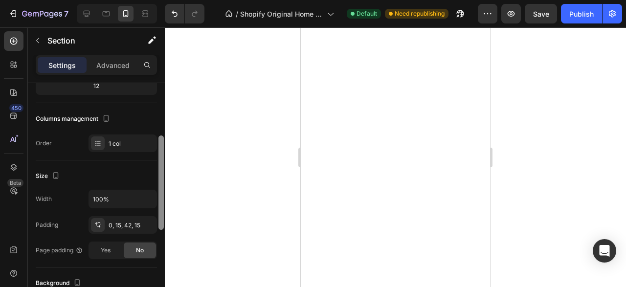
drag, startPoint x: 158, startPoint y: 161, endPoint x: 158, endPoint y: 133, distance: 27.9
click at [158, 136] on div at bounding box center [160, 183] width 5 height 94
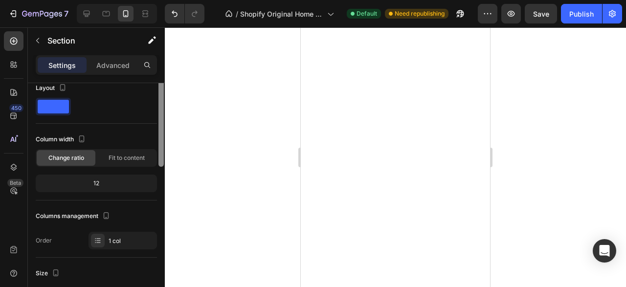
scroll to position [0, 0]
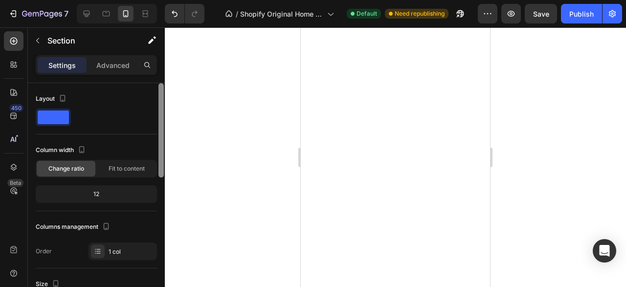
drag, startPoint x: 158, startPoint y: 133, endPoint x: 155, endPoint y: 88, distance: 45.7
click at [155, 88] on div "Layout Column width Change ratio Fit to content 12 Columns management Order 1 c…" at bounding box center [96, 199] width 137 height 232
click at [125, 69] on p "Advanced" at bounding box center [112, 65] width 33 height 10
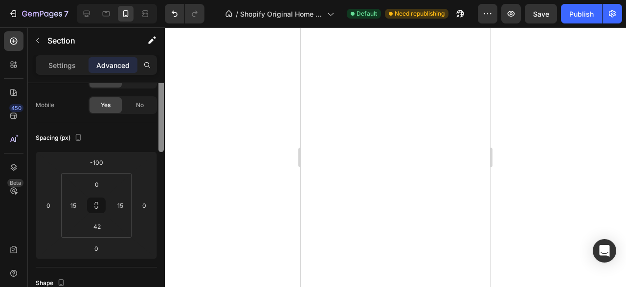
drag, startPoint x: 161, startPoint y: 100, endPoint x: 166, endPoint y: 124, distance: 24.4
click at [166, 0] on div "7 / Shopify Original Home Template Default Need republishing Preview Save Publi…" at bounding box center [313, 0] width 626 height 0
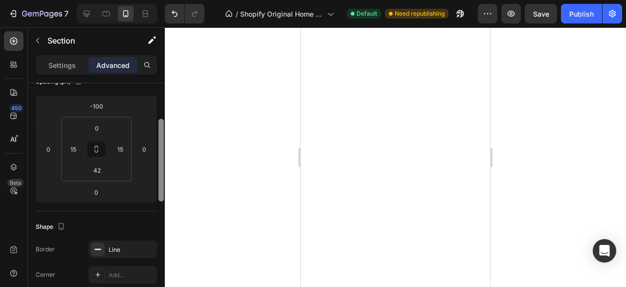
drag, startPoint x: 161, startPoint y: 126, endPoint x: 164, endPoint y: 146, distance: 20.2
click at [164, 146] on div at bounding box center [160, 193] width 7 height 232
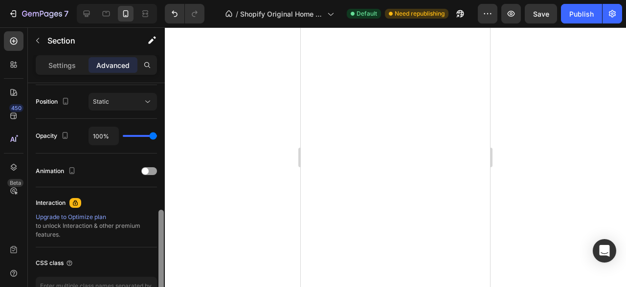
click at [164, 150] on div at bounding box center [160, 199] width 7 height 232
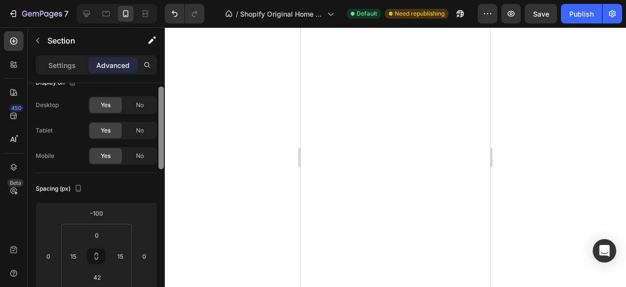
drag, startPoint x: 160, startPoint y: 223, endPoint x: 158, endPoint y: 101, distance: 121.8
click at [158, 101] on div at bounding box center [160, 198] width 7 height 232
click at [75, 66] on p "Settings" at bounding box center [61, 65] width 27 height 10
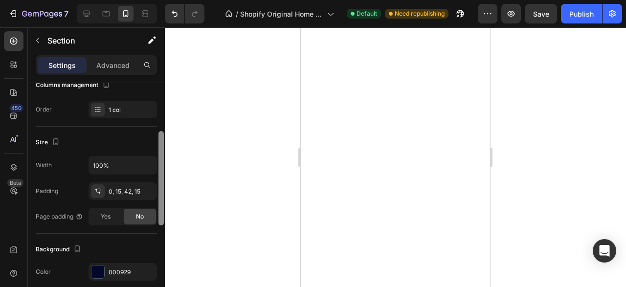
drag, startPoint x: 163, startPoint y: 96, endPoint x: 162, endPoint y: 148, distance: 51.8
click at [162, 148] on div at bounding box center [160, 178] width 5 height 94
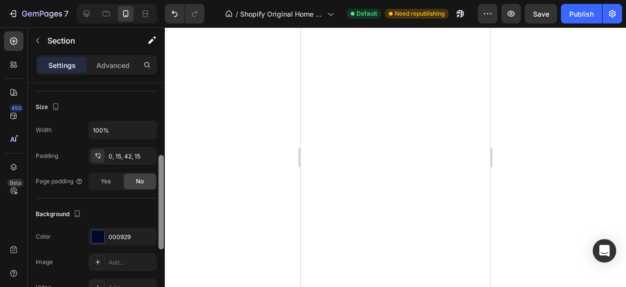
drag, startPoint x: 162, startPoint y: 148, endPoint x: 162, endPoint y: 162, distance: 14.2
click at [162, 162] on div at bounding box center [160, 202] width 5 height 94
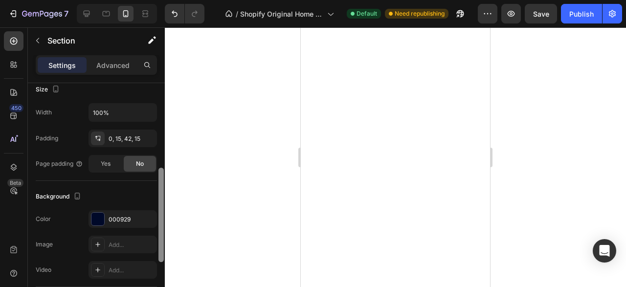
scroll to position [200, 0]
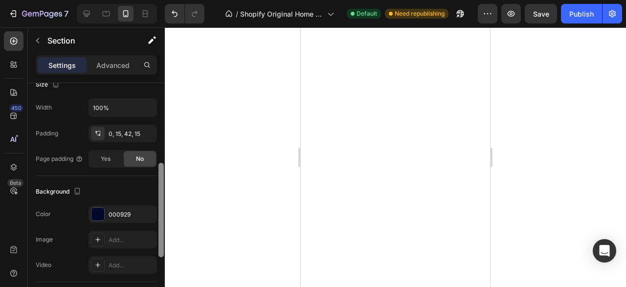
drag, startPoint x: 162, startPoint y: 162, endPoint x: 162, endPoint y: 171, distance: 9.3
click at [162, 171] on div at bounding box center [160, 210] width 5 height 94
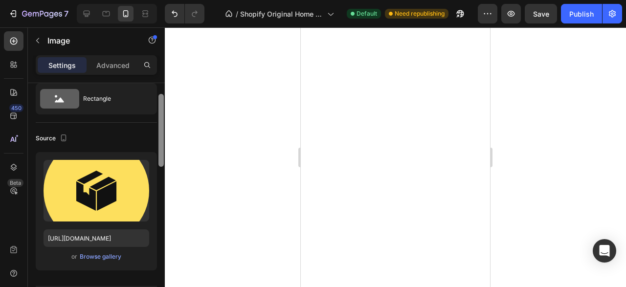
scroll to position [29, 0]
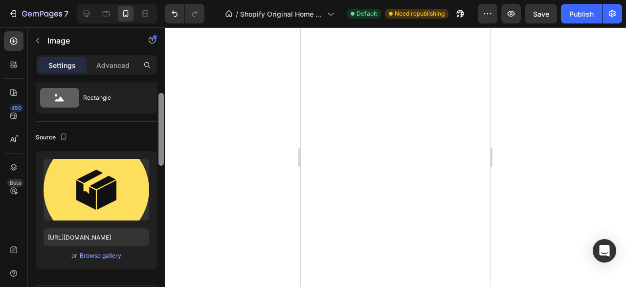
drag, startPoint x: 160, startPoint y: 134, endPoint x: 161, endPoint y: 143, distance: 9.3
click at [161, 143] on div at bounding box center [160, 129] width 5 height 73
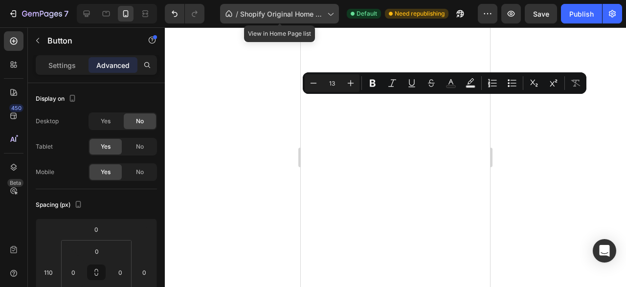
click at [303, 20] on div "/ Shopify Original Home Template" at bounding box center [279, 14] width 119 height 20
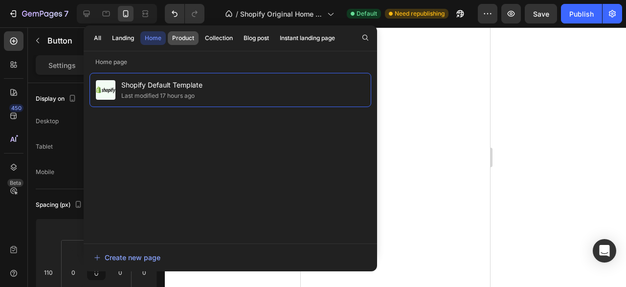
click at [180, 36] on div "Product" at bounding box center [183, 38] width 22 height 9
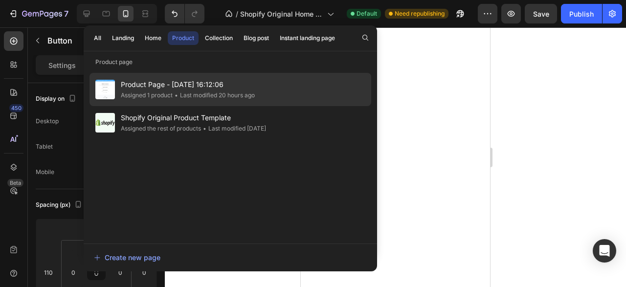
click at [166, 85] on span "Product Page - Aug 19, 16:12:06" at bounding box center [188, 85] width 134 height 12
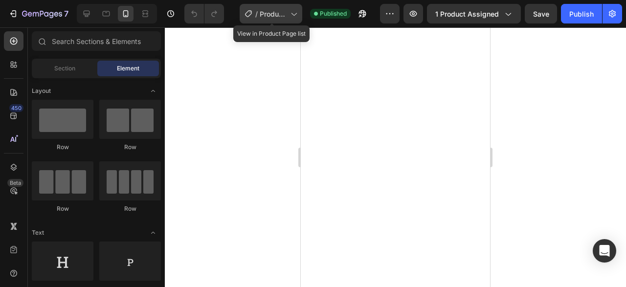
click at [283, 20] on div "/ Product Page - [DATE] 16:12:06" at bounding box center [271, 14] width 63 height 20
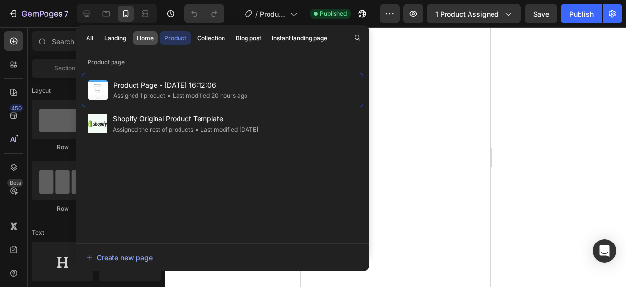
click at [149, 40] on div "Home" at bounding box center [145, 38] width 17 height 9
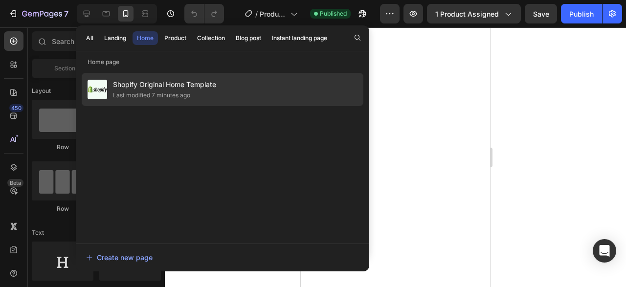
click at [151, 87] on span "Shopify Original Home Template" at bounding box center [164, 85] width 103 height 12
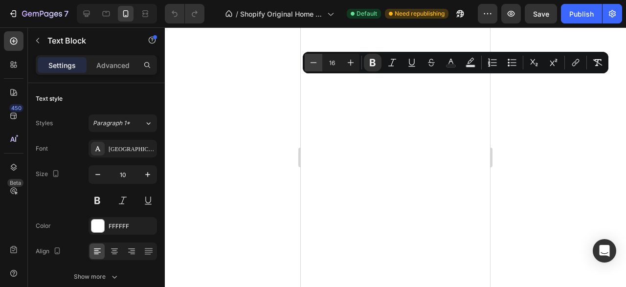
click at [311, 63] on icon "Editor contextual toolbar" at bounding box center [314, 63] width 10 height 10
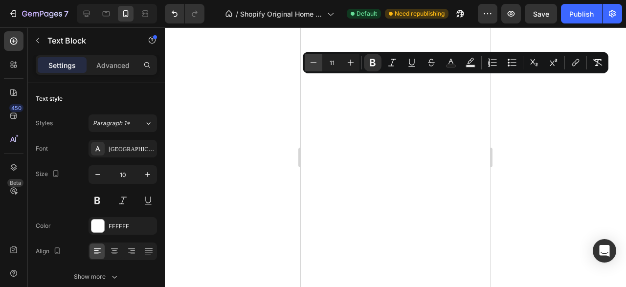
click at [311, 63] on icon "Editor contextual toolbar" at bounding box center [314, 63] width 10 height 10
click at [345, 62] on button "Plus" at bounding box center [351, 63] width 18 height 18
type input "10"
click at [513, 96] on div at bounding box center [395, 157] width 461 height 260
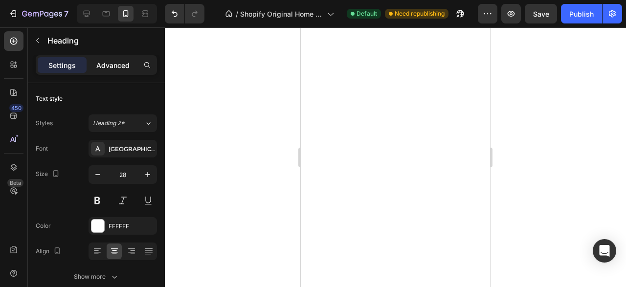
click at [119, 67] on p "Advanced" at bounding box center [112, 65] width 33 height 10
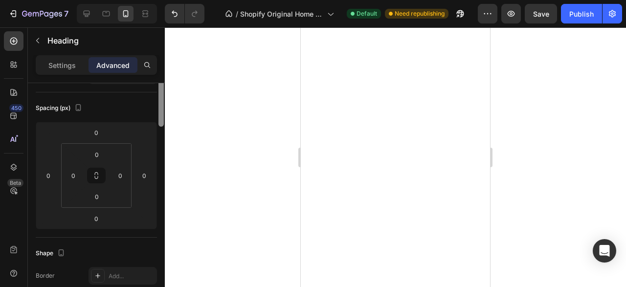
drag, startPoint x: 162, startPoint y: 135, endPoint x: 162, endPoint y: 141, distance: 6.9
click at [162, 127] on div at bounding box center [160, 97] width 5 height 58
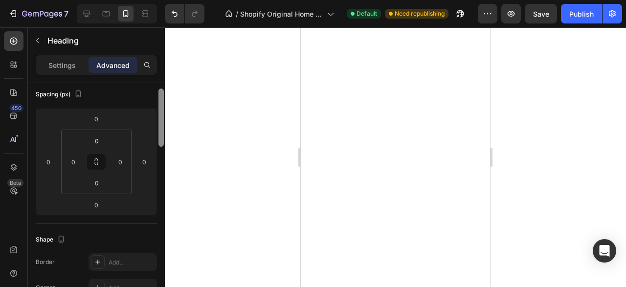
click at [162, 146] on div at bounding box center [160, 118] width 5 height 58
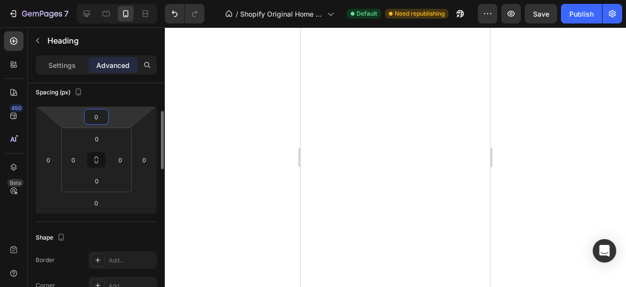
click at [99, 122] on input "0" at bounding box center [97, 117] width 20 height 15
type input "-20"
click at [177, 119] on div at bounding box center [395, 157] width 461 height 260
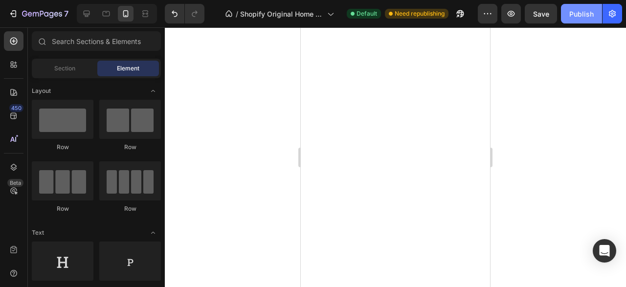
click at [578, 8] on button "Publish" at bounding box center [581, 14] width 41 height 20
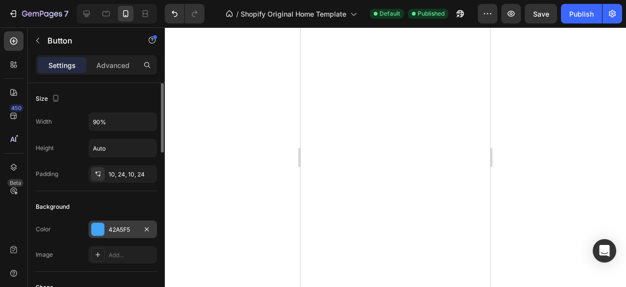
click at [118, 227] on div "42A5F5" at bounding box center [123, 229] width 28 height 9
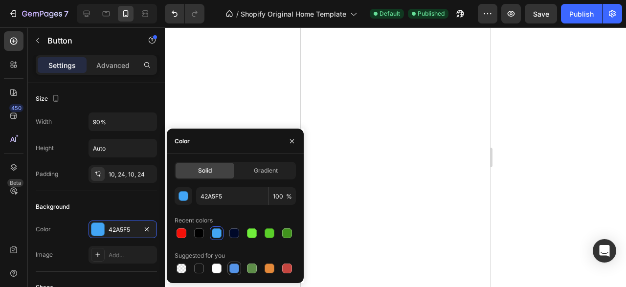
click at [236, 269] on div at bounding box center [234, 269] width 10 height 10
type input "5594E7"
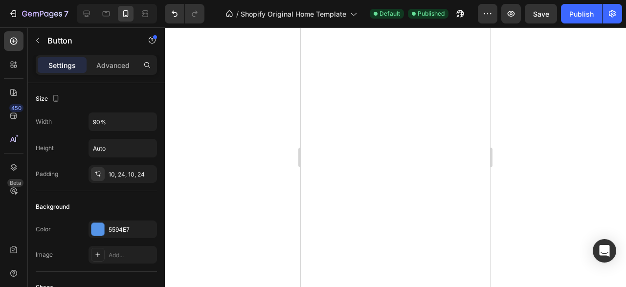
click at [502, 169] on div at bounding box center [395, 157] width 461 height 260
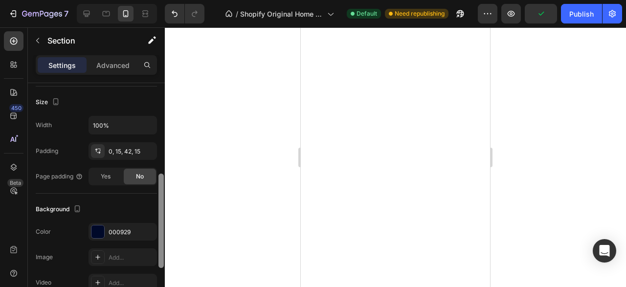
scroll to position [199, 0]
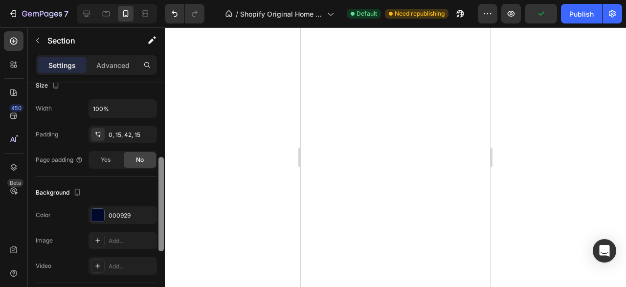
drag, startPoint x: 160, startPoint y: 121, endPoint x: 161, endPoint y: 202, distance: 81.2
click at [161, 202] on div at bounding box center [160, 204] width 5 height 94
click at [133, 211] on div "000929" at bounding box center [123, 215] width 28 height 9
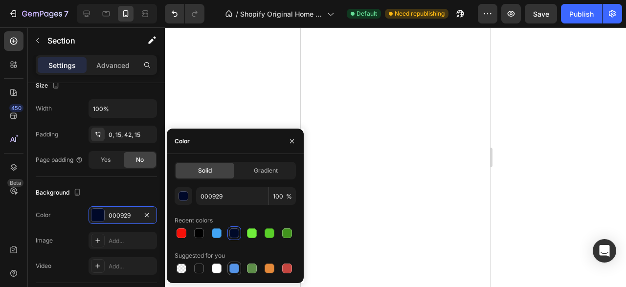
click at [232, 269] on div at bounding box center [234, 269] width 10 height 10
click at [230, 237] on div at bounding box center [234, 233] width 10 height 10
type input "000929"
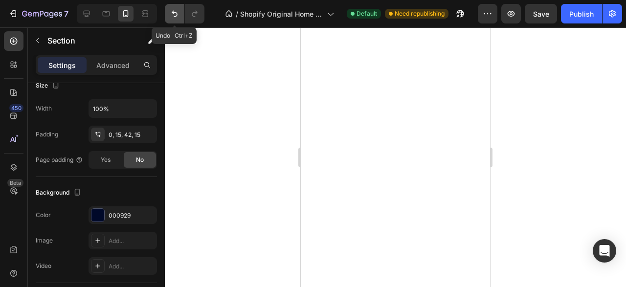
click at [176, 21] on button "Undo/Redo" at bounding box center [175, 14] width 20 height 20
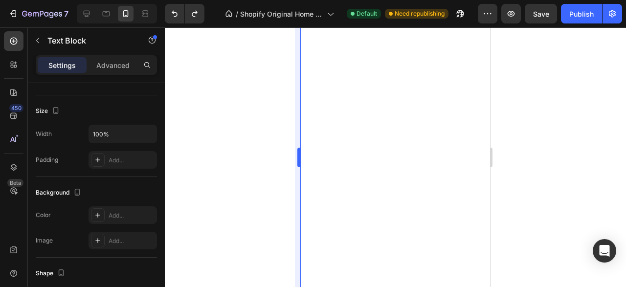
scroll to position [0, 0]
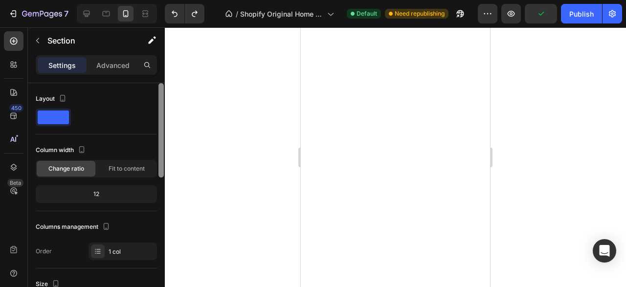
click at [165, 156] on div at bounding box center [160, 199] width 7 height 232
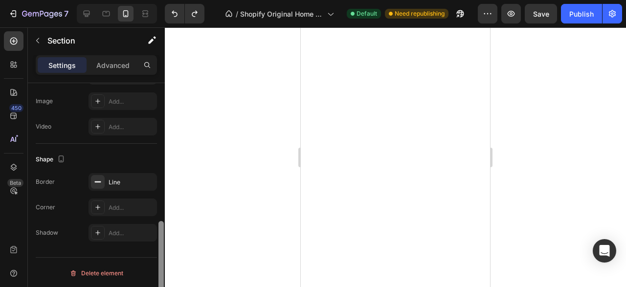
drag, startPoint x: 165, startPoint y: 156, endPoint x: 165, endPoint y: 184, distance: 28.4
click at [165, 184] on div at bounding box center [160, 199] width 7 height 232
click at [128, 183] on div "Line" at bounding box center [123, 182] width 28 height 9
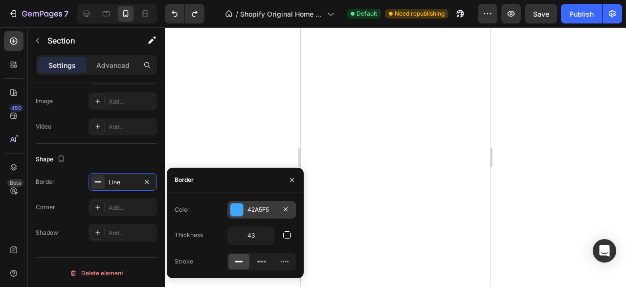
click at [252, 208] on div "42A5F5" at bounding box center [261, 209] width 28 height 9
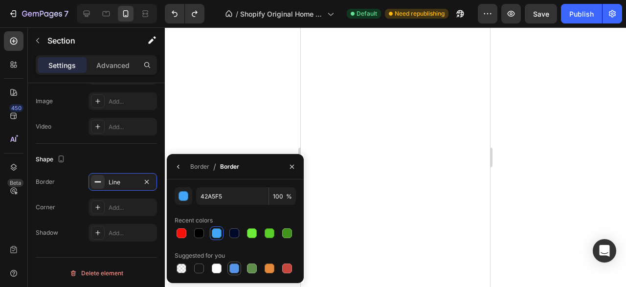
click at [238, 269] on div at bounding box center [234, 269] width 10 height 10
type input "5594E7"
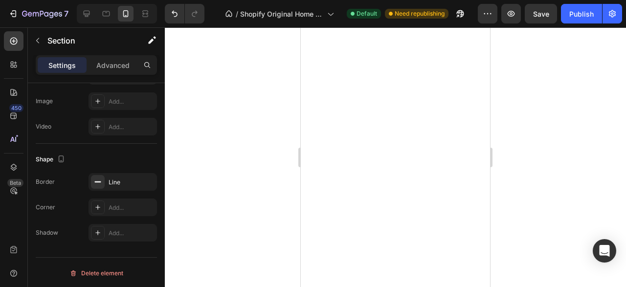
click at [223, 142] on div at bounding box center [395, 157] width 461 height 260
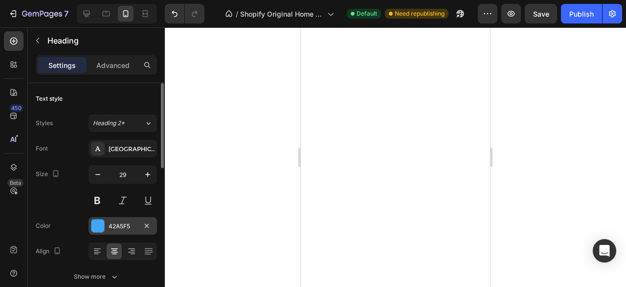
click at [120, 228] on div "42A5F5" at bounding box center [123, 226] width 28 height 9
click at [241, 141] on div at bounding box center [395, 157] width 461 height 260
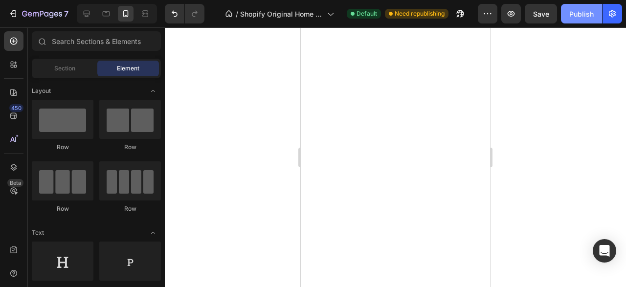
click at [571, 14] on div "Publish" at bounding box center [581, 14] width 24 height 10
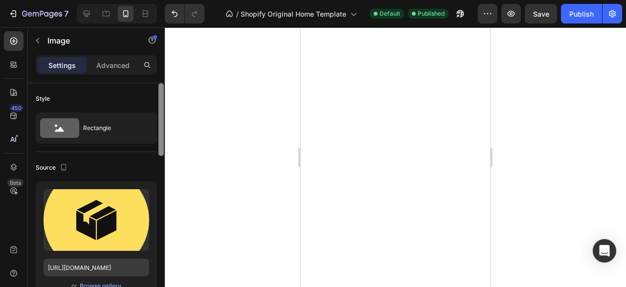
drag, startPoint x: 163, startPoint y: 100, endPoint x: 145, endPoint y: 206, distance: 107.7
click at [164, 120] on div at bounding box center [160, 199] width 7 height 232
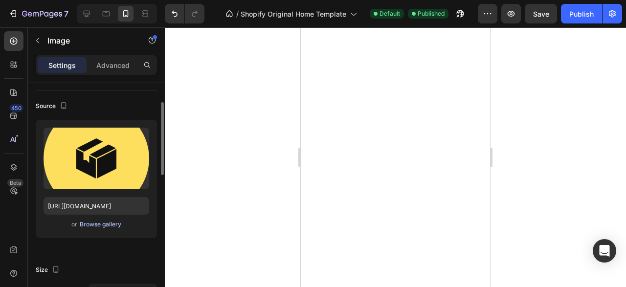
click at [107, 223] on div "Browse gallery" at bounding box center [101, 224] width 42 height 9
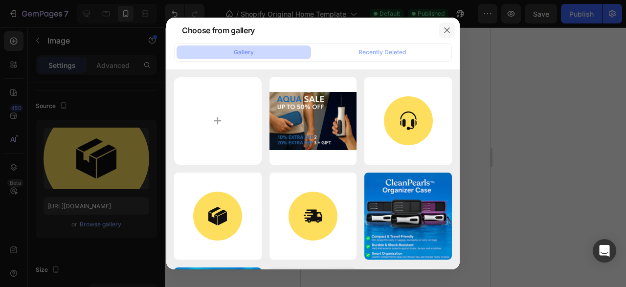
click at [450, 33] on icon "button" at bounding box center [447, 30] width 8 height 8
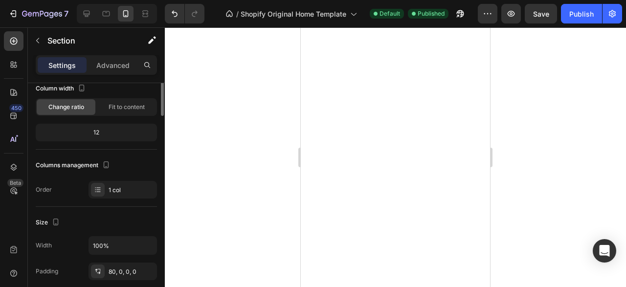
scroll to position [0, 0]
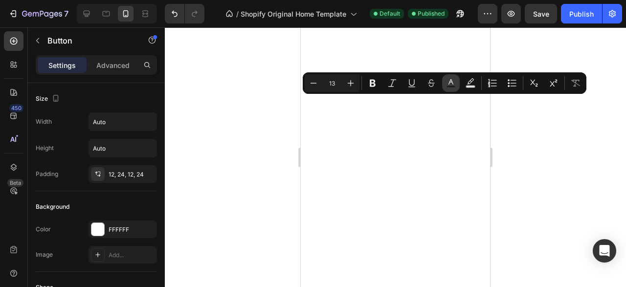
click at [450, 87] on rect "Editor contextual toolbar" at bounding box center [451, 87] width 9 height 2
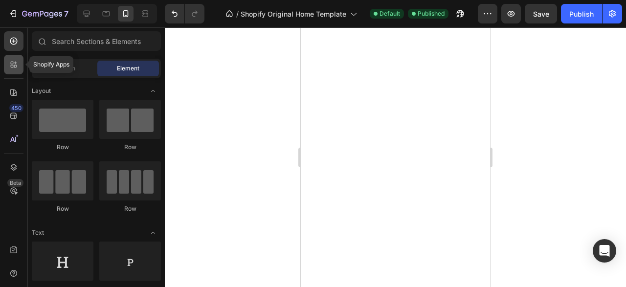
click at [17, 61] on icon at bounding box center [14, 65] width 10 height 10
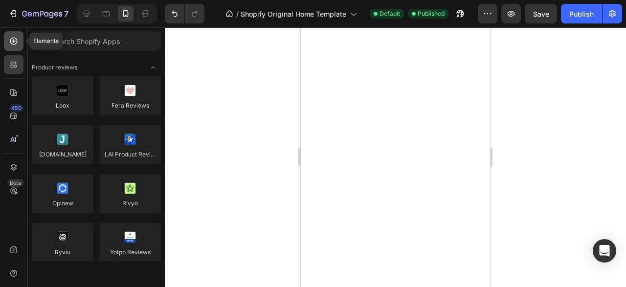
click at [16, 49] on div at bounding box center [14, 41] width 20 height 20
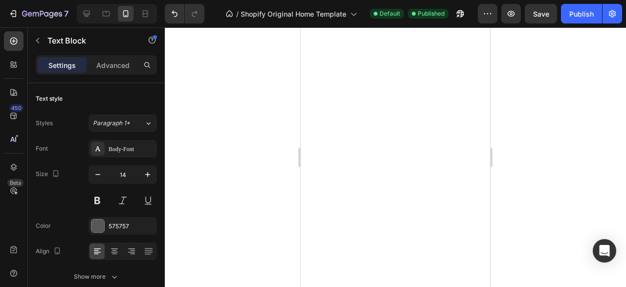
click at [594, 108] on div at bounding box center [395, 157] width 461 height 260
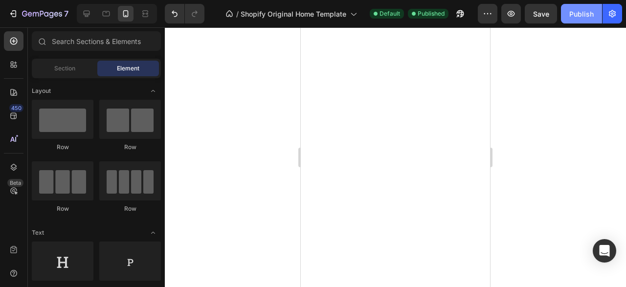
click at [563, 17] on button "Publish" at bounding box center [581, 14] width 41 height 20
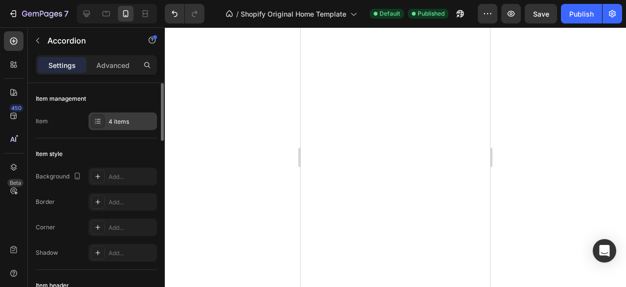
click at [114, 124] on div "4 items" at bounding box center [132, 121] width 46 height 9
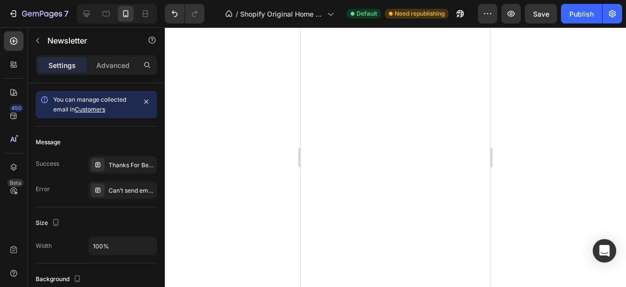
click at [525, 45] on div at bounding box center [395, 157] width 461 height 260
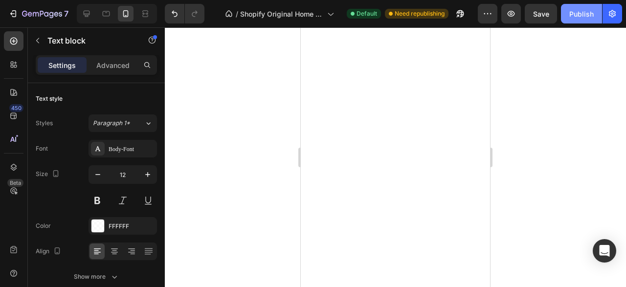
click at [571, 22] on button "Publish" at bounding box center [581, 14] width 41 height 20
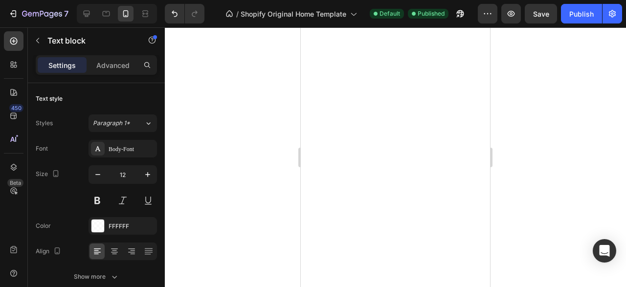
click at [220, 100] on div at bounding box center [395, 157] width 461 height 260
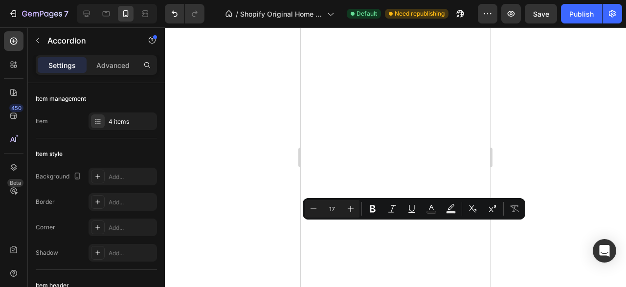
click at [263, 175] on div at bounding box center [395, 157] width 461 height 260
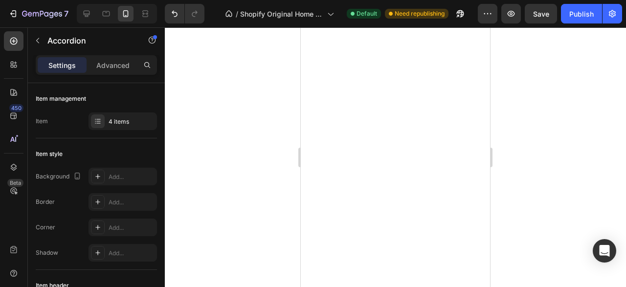
click at [507, 183] on div at bounding box center [395, 157] width 461 height 260
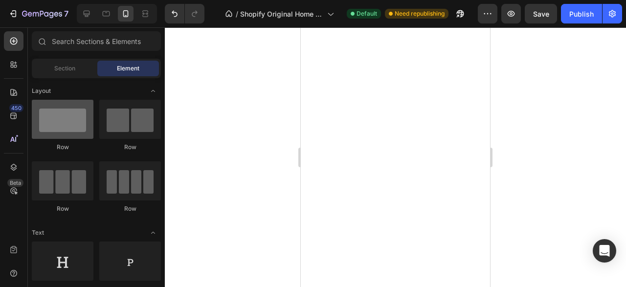
click at [68, 103] on div at bounding box center [63, 119] width 62 height 39
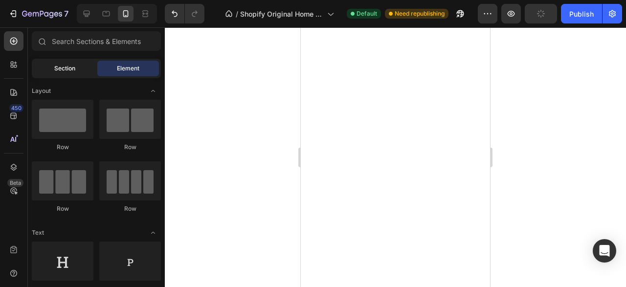
click at [68, 63] on div "Section" at bounding box center [65, 69] width 62 height 16
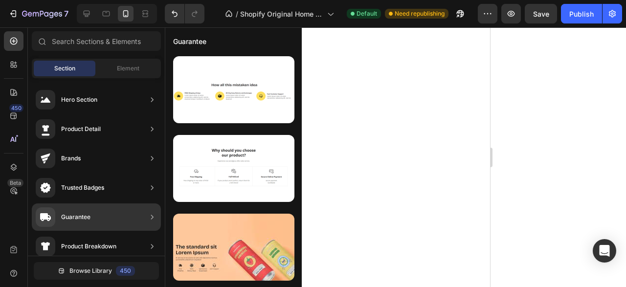
click at [90, 214] on div "Guarantee" at bounding box center [75, 217] width 29 height 10
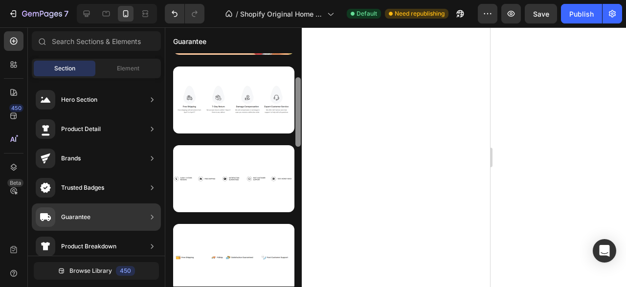
scroll to position [232, 0]
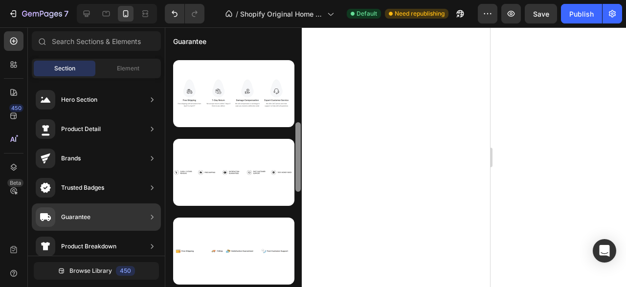
drag, startPoint x: 296, startPoint y: 90, endPoint x: 300, endPoint y: 159, distance: 69.6
click at [300, 159] on div at bounding box center [297, 156] width 5 height 69
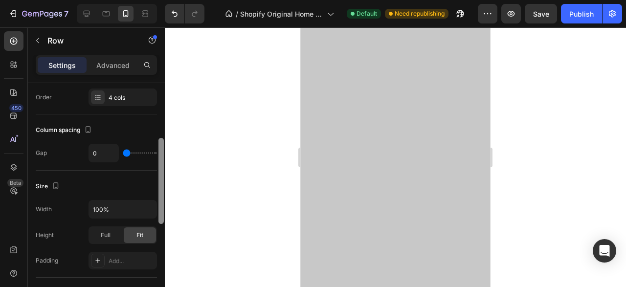
scroll to position [156, 0]
drag, startPoint x: 162, startPoint y: 92, endPoint x: 166, endPoint y: 150, distance: 57.8
click at [166, 0] on div "7 / Shopify Original Home Template Default Need republishing Preview Save Publi…" at bounding box center [313, 0] width 626 height 0
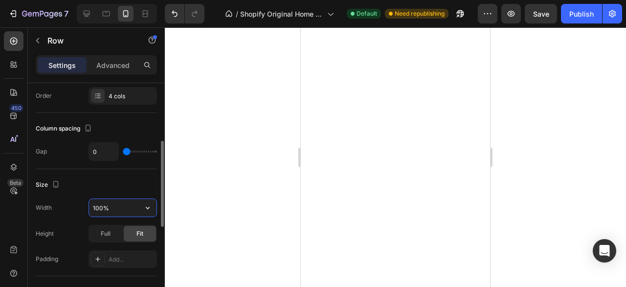
click at [103, 208] on input "100%" at bounding box center [122, 208] width 67 height 18
type input "40%"
click at [108, 255] on div "Add..." at bounding box center [123, 259] width 68 height 18
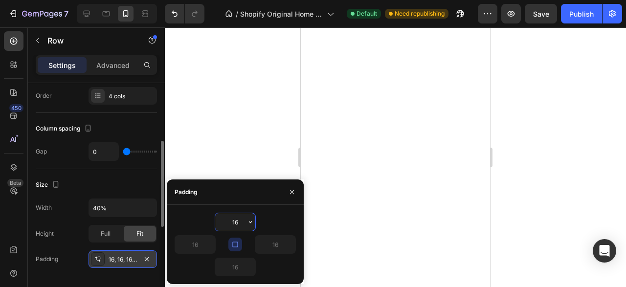
click at [112, 255] on div "16, 16, 16, 16" at bounding box center [123, 259] width 28 height 9
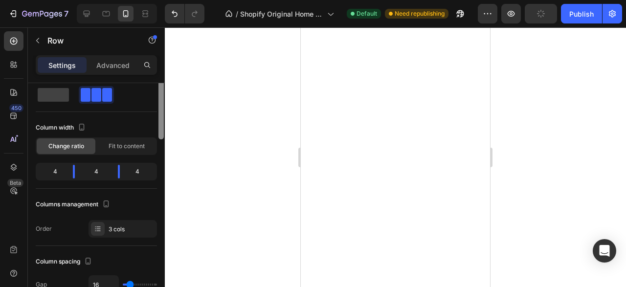
scroll to position [0, 0]
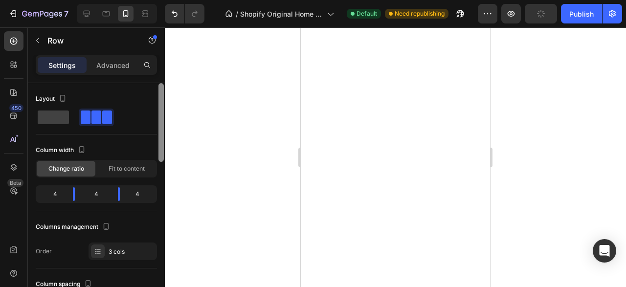
drag, startPoint x: 160, startPoint y: 141, endPoint x: 162, endPoint y: 108, distance: 33.3
click at [162, 108] on div at bounding box center [160, 122] width 5 height 79
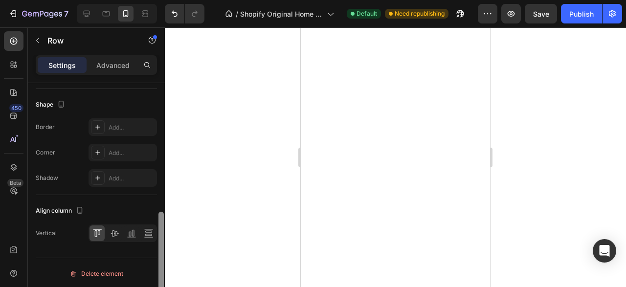
scroll to position [415, 0]
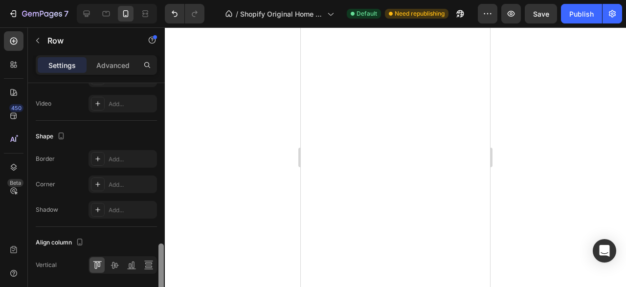
drag, startPoint x: 163, startPoint y: 152, endPoint x: 163, endPoint y: 250, distance: 98.3
click at [163, 250] on div at bounding box center [160, 283] width 5 height 79
click at [117, 65] on p "Advanced" at bounding box center [112, 65] width 33 height 10
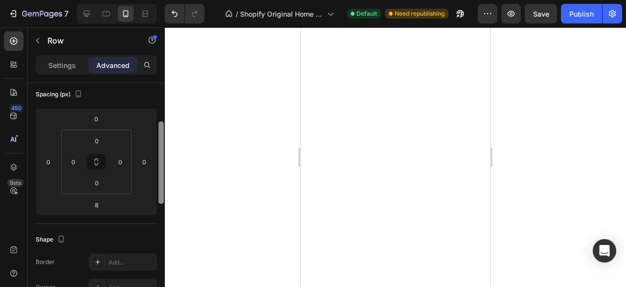
scroll to position [110, 0]
drag, startPoint x: 160, startPoint y: 241, endPoint x: 165, endPoint y: 94, distance: 146.8
click at [157, 87] on div at bounding box center [160, 199] width 7 height 232
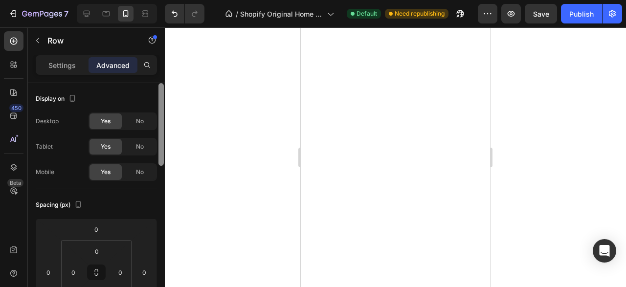
click at [165, 0] on div "7 / Shopify Original Home Template Default Need republishing Preview Save Publi…" at bounding box center [313, 0] width 626 height 0
click at [84, 70] on div "Settings" at bounding box center [62, 65] width 49 height 16
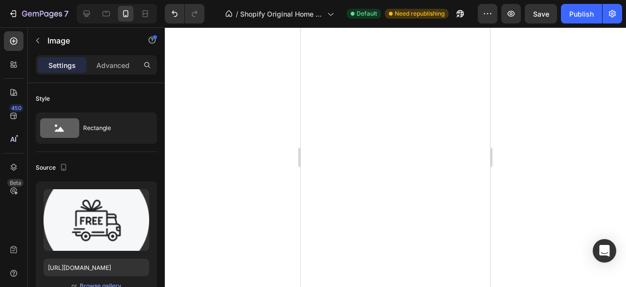
scroll to position [232, 0]
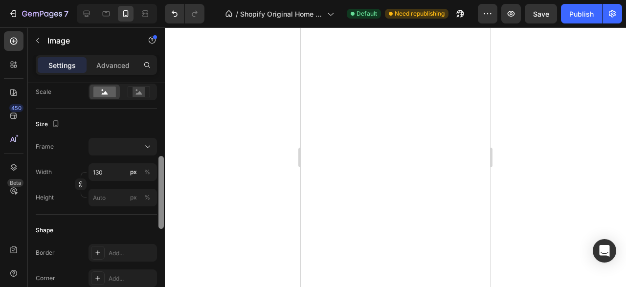
drag, startPoint x: 160, startPoint y: 101, endPoint x: 173, endPoint y: 175, distance: 74.5
click at [173, 0] on div "7 / Shopify Original Home Template Default Need republishing Preview Save Publi…" at bounding box center [313, 0] width 626 height 0
click at [117, 171] on input "130" at bounding box center [123, 172] width 68 height 18
click at [103, 170] on input "130" at bounding box center [123, 172] width 68 height 18
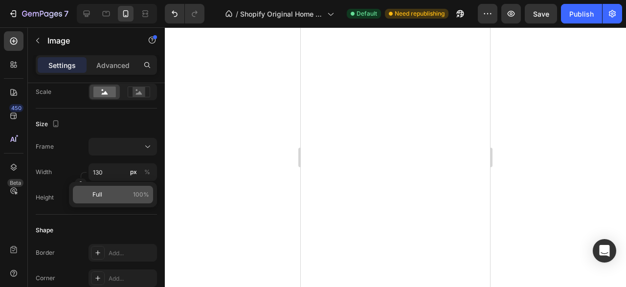
click at [104, 192] on p "Full 100%" at bounding box center [120, 194] width 57 height 9
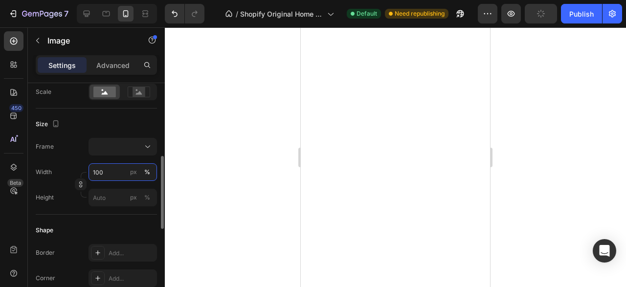
click at [104, 177] on input "100" at bounding box center [123, 172] width 68 height 18
type input "2"
type input "0"
type input "2"
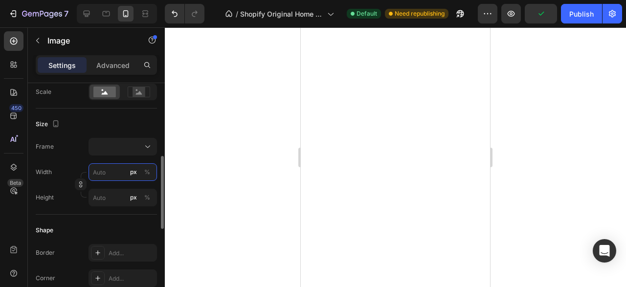
type input "2"
type input "20"
type input "200"
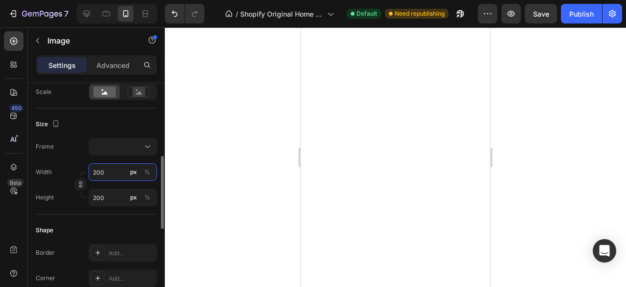
type input "20"
type input "2"
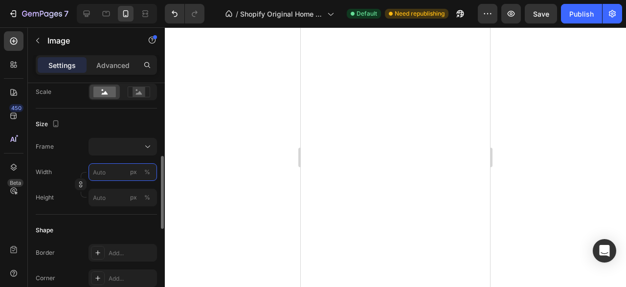
type input "2"
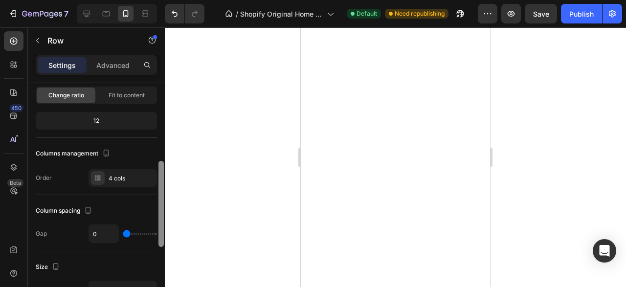
scroll to position [120, 0]
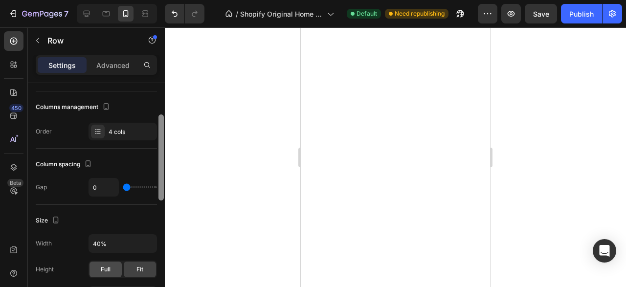
drag, startPoint x: 159, startPoint y: 123, endPoint x: 100, endPoint y: 242, distance: 132.6
click at [159, 177] on div at bounding box center [160, 157] width 5 height 86
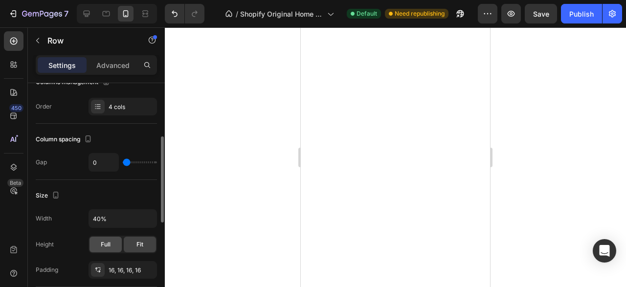
click at [99, 244] on div "Full" at bounding box center [106, 245] width 32 height 16
click at [133, 243] on div "Fit" at bounding box center [140, 245] width 32 height 16
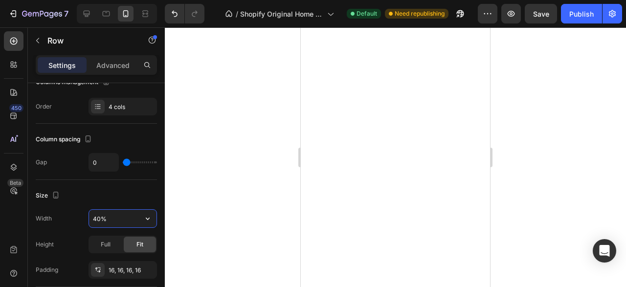
click at [99, 222] on input "40%" at bounding box center [122, 219] width 67 height 18
type input "100%"
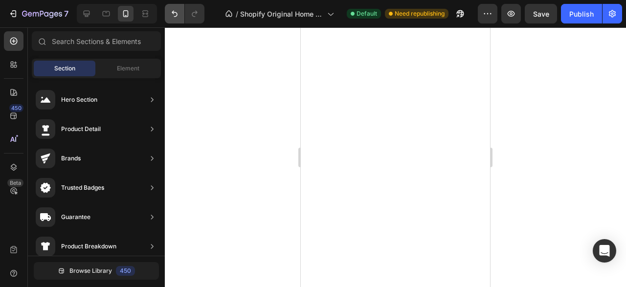
click at [176, 17] on icon "Undo/Redo" at bounding box center [175, 14] width 10 height 10
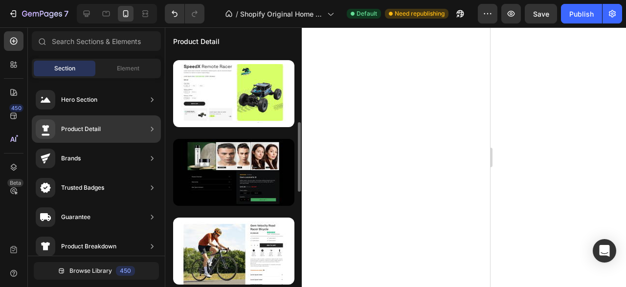
scroll to position [232, 0]
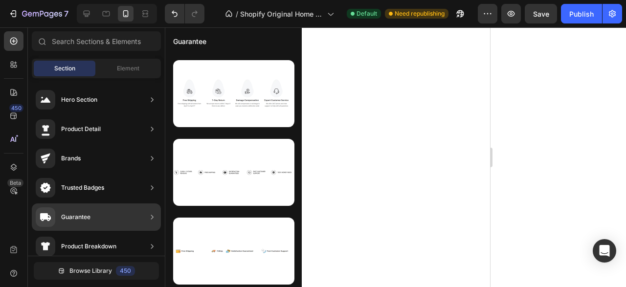
click at [102, 220] on div "Guarantee" at bounding box center [96, 216] width 129 height 27
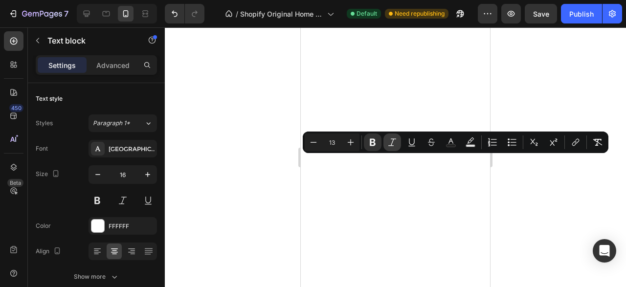
click at [397, 147] on icon "Editor contextual toolbar" at bounding box center [392, 142] width 10 height 10
click at [393, 145] on icon "Editor contextual toolbar" at bounding box center [392, 142] width 10 height 10
click at [396, 142] on icon "Editor contextual toolbar" at bounding box center [392, 142] width 10 height 10
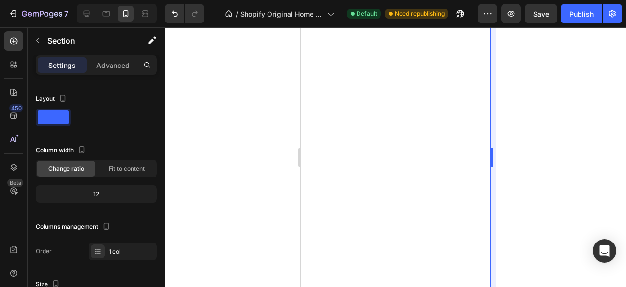
scroll to position [145, 0]
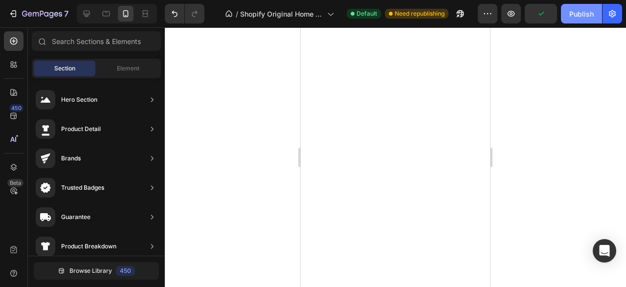
click at [575, 15] on div "Publish" at bounding box center [581, 14] width 24 height 10
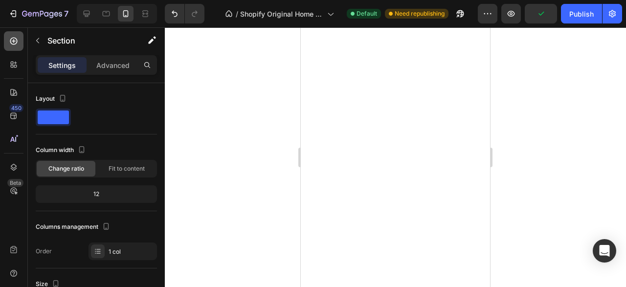
click at [18, 45] on icon at bounding box center [14, 41] width 10 height 10
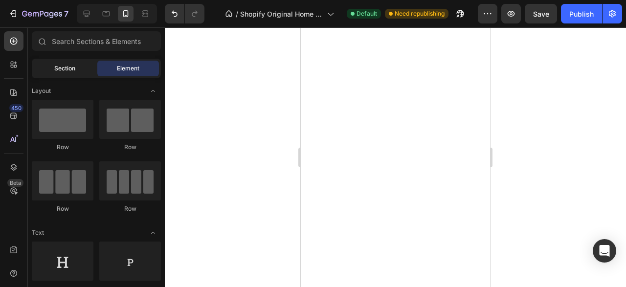
click at [67, 70] on span "Section" at bounding box center [64, 68] width 21 height 9
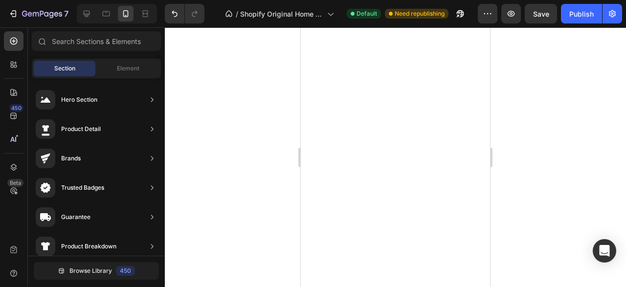
scroll to position [232, 0]
click at [126, 62] on div "Element" at bounding box center [128, 69] width 62 height 16
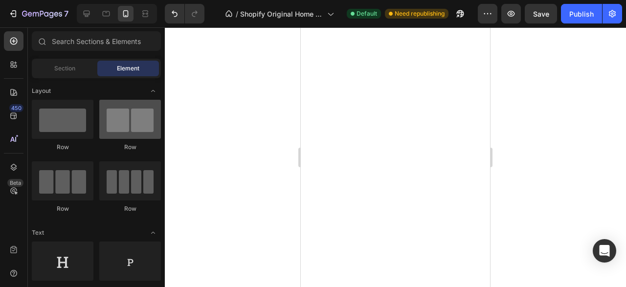
scroll to position [100, 0]
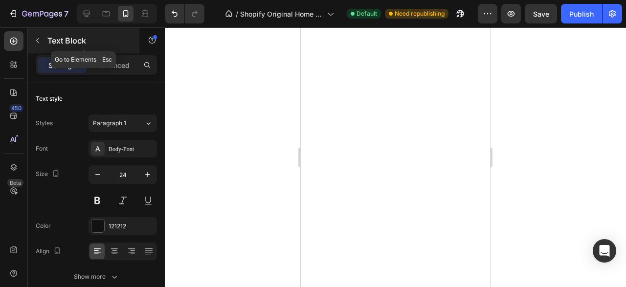
click at [39, 35] on button "button" at bounding box center [38, 41] width 16 height 16
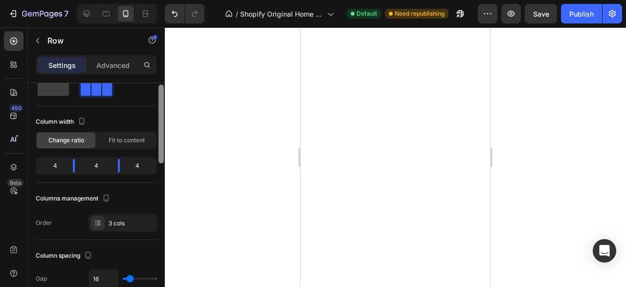
scroll to position [22, 0]
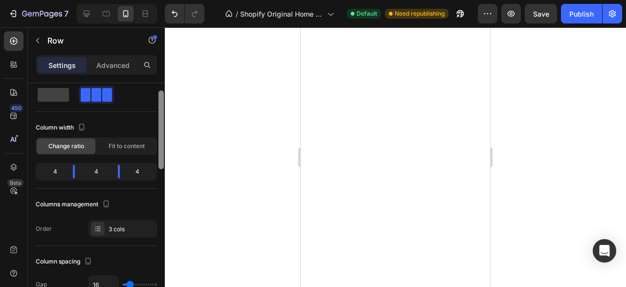
drag, startPoint x: 163, startPoint y: 132, endPoint x: 164, endPoint y: 139, distance: 7.9
click at [164, 139] on div at bounding box center [160, 129] width 5 height 79
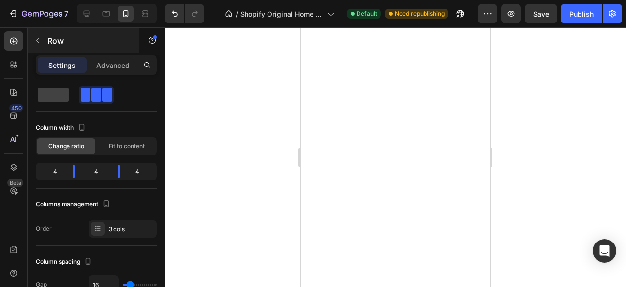
click at [37, 47] on button "button" at bounding box center [38, 41] width 16 height 16
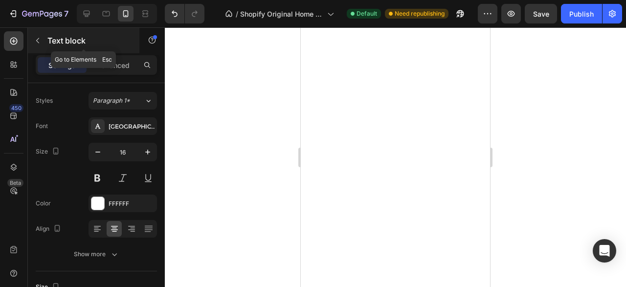
click at [34, 43] on button "button" at bounding box center [38, 41] width 16 height 16
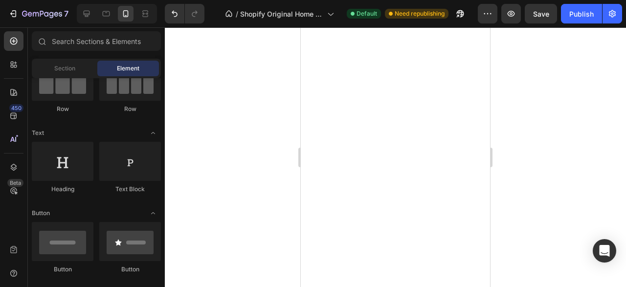
scroll to position [100, 0]
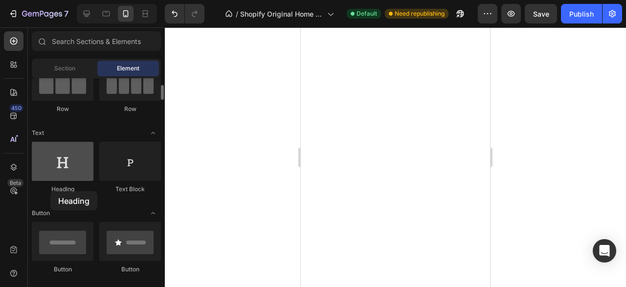
drag, startPoint x: 64, startPoint y: 165, endPoint x: 55, endPoint y: 176, distance: 14.2
click at [49, 178] on div at bounding box center [63, 161] width 62 height 39
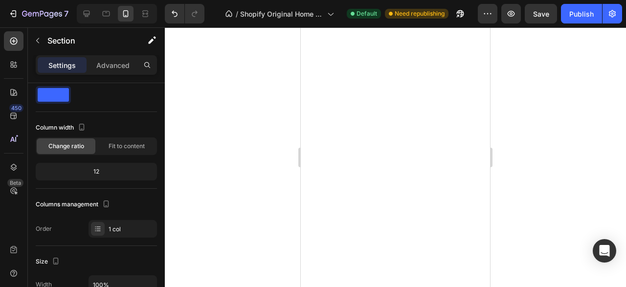
scroll to position [0, 0]
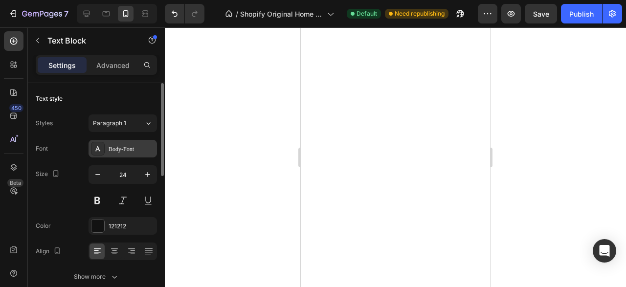
click at [103, 143] on div at bounding box center [98, 149] width 14 height 14
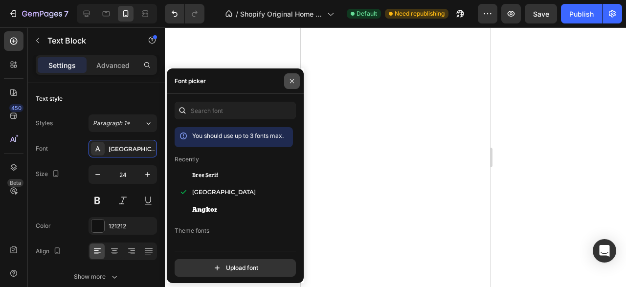
click at [291, 85] on icon "button" at bounding box center [292, 81] width 8 height 8
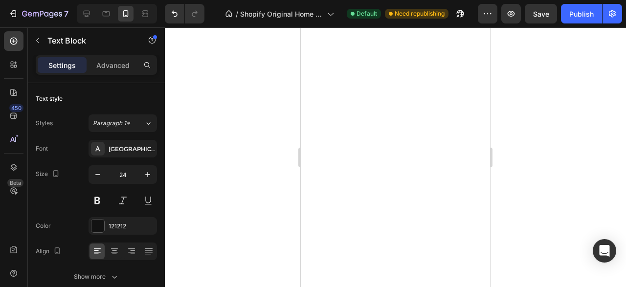
click at [225, 81] on div at bounding box center [395, 157] width 461 height 260
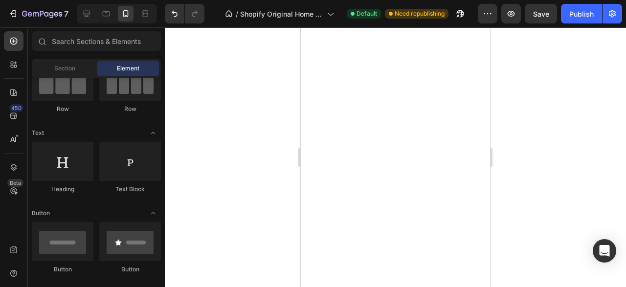
scroll to position [100, 0]
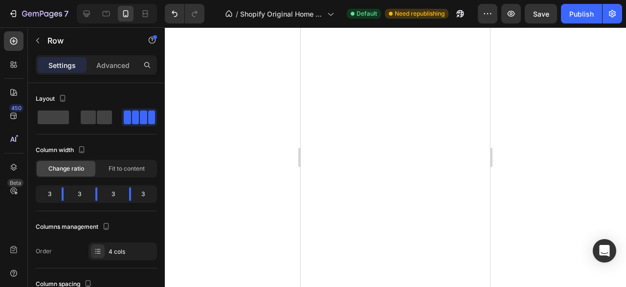
click at [263, 148] on div at bounding box center [395, 157] width 461 height 260
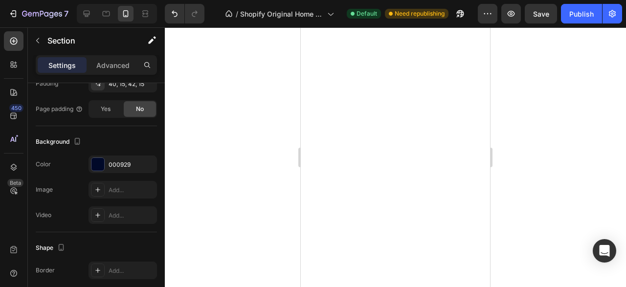
scroll to position [338, 0]
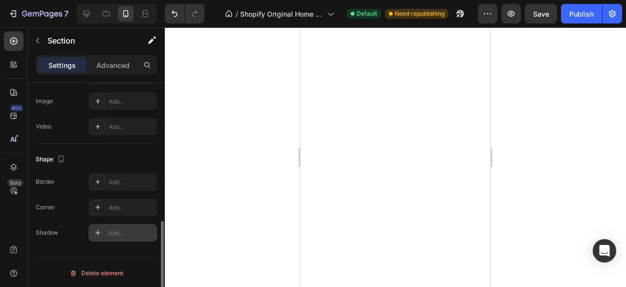
click at [102, 237] on div at bounding box center [98, 233] width 14 height 14
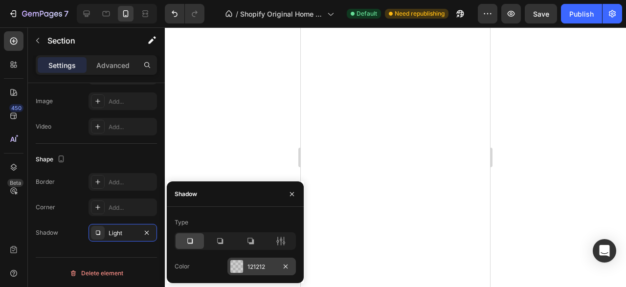
click at [245, 265] on div "121212" at bounding box center [261, 267] width 68 height 18
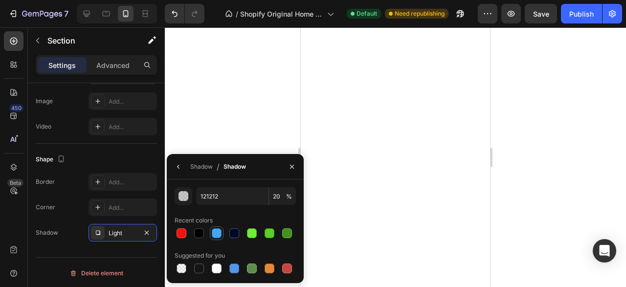
click at [221, 235] on div at bounding box center [217, 233] width 10 height 10
type input "42A5F5"
type input "100"
click at [108, 227] on div "Light" at bounding box center [123, 233] width 68 height 18
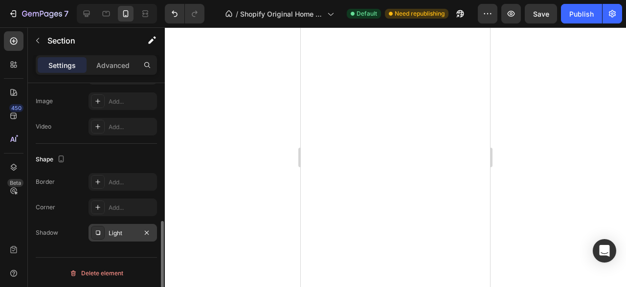
click at [120, 230] on div "Light" at bounding box center [123, 233] width 28 height 9
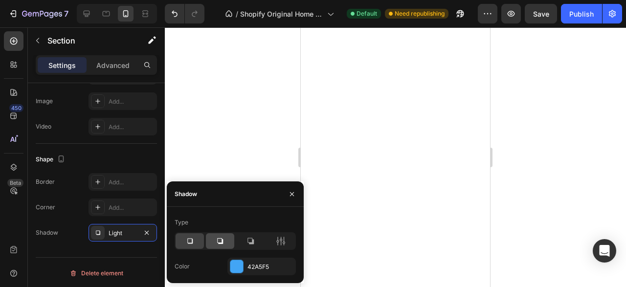
click at [217, 238] on icon at bounding box center [220, 241] width 10 height 10
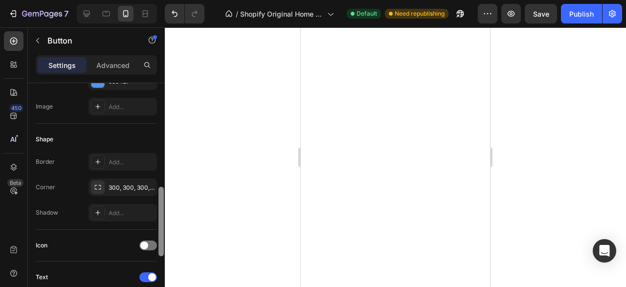
scroll to position [202, 0]
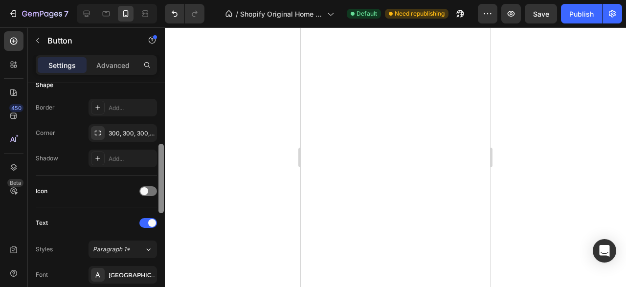
drag, startPoint x: 161, startPoint y: 124, endPoint x: 162, endPoint y: 175, distance: 50.9
click at [162, 185] on div at bounding box center [160, 178] width 5 height 69
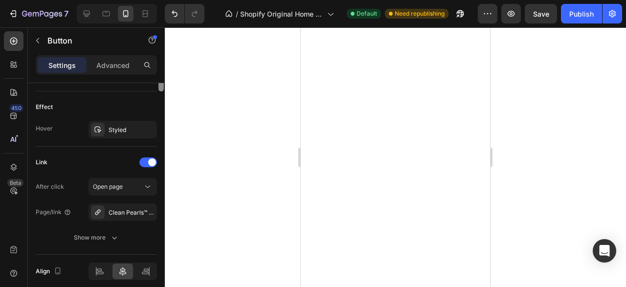
scroll to position [342, 0]
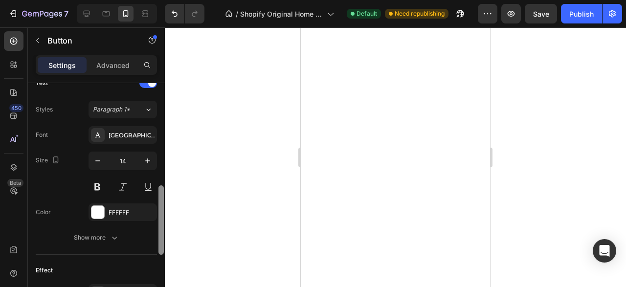
drag, startPoint x: 162, startPoint y: 172, endPoint x: 166, endPoint y: 213, distance: 41.8
click at [166, 0] on div "7 / Shopify Original Home Template Default Need republishing Preview Save Publi…" at bounding box center [313, 0] width 626 height 0
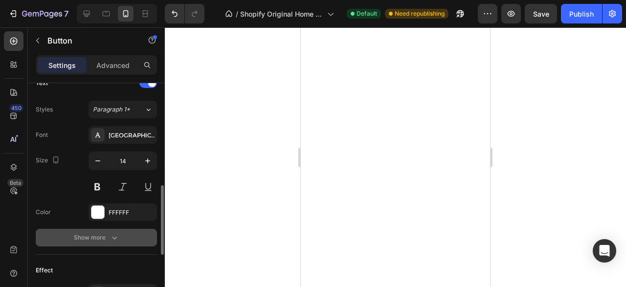
click at [123, 230] on button "Show more" at bounding box center [96, 238] width 121 height 18
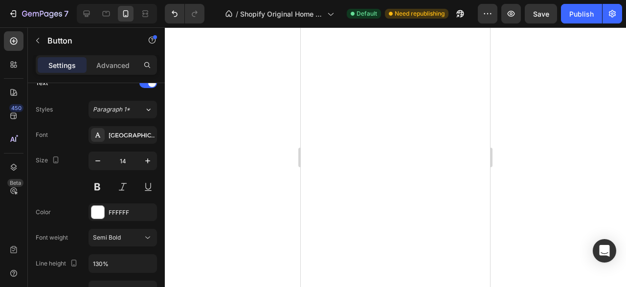
scroll to position [575, 0]
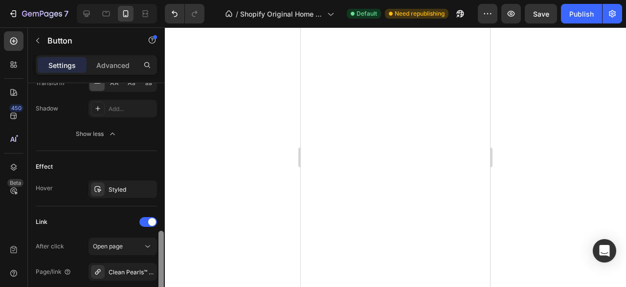
drag, startPoint x: 164, startPoint y: 206, endPoint x: 162, endPoint y: 220, distance: 13.4
click at [162, 220] on div at bounding box center [160, 199] width 7 height 232
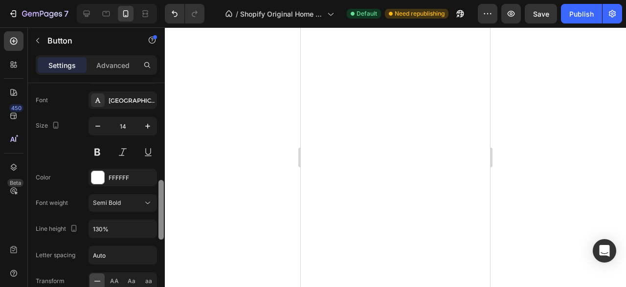
drag, startPoint x: 161, startPoint y: 240, endPoint x: 159, endPoint y: 189, distance: 50.9
click at [159, 189] on div at bounding box center [160, 210] width 5 height 60
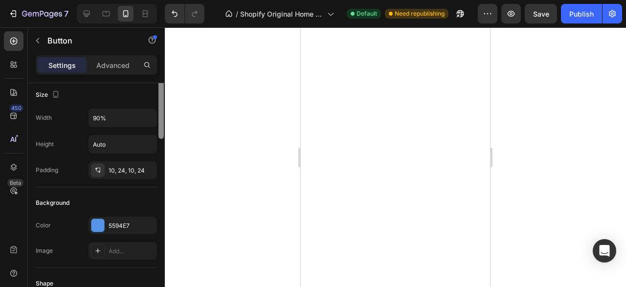
scroll to position [0, 0]
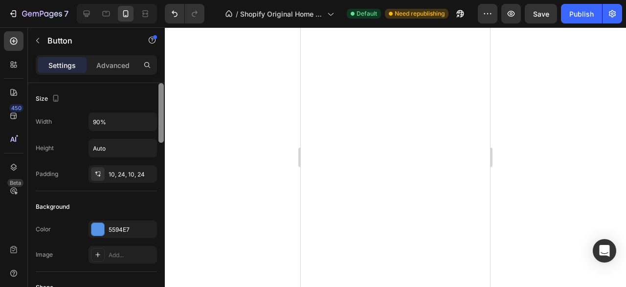
drag, startPoint x: 160, startPoint y: 188, endPoint x: 158, endPoint y: 94, distance: 93.9
click at [162, 88] on div at bounding box center [160, 113] width 5 height 60
click at [124, 64] on p "Advanced" at bounding box center [112, 65] width 33 height 10
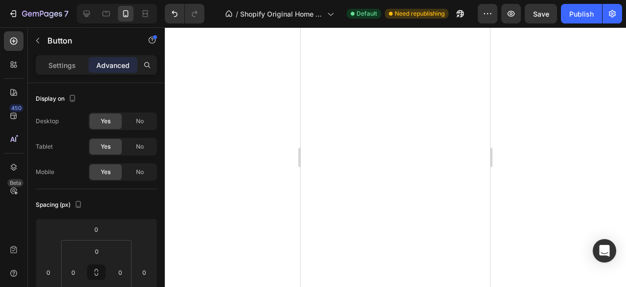
scroll to position [232, 0]
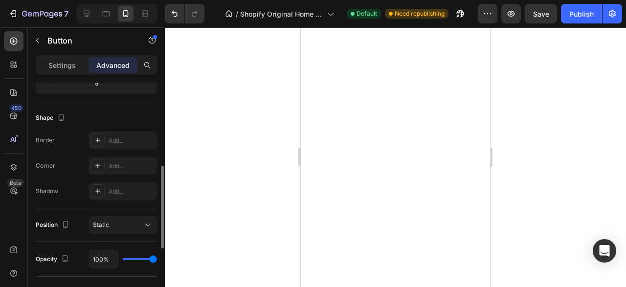
drag, startPoint x: 164, startPoint y: 95, endPoint x: 167, endPoint y: 135, distance: 40.3
click at [165, 135] on div "Display on Desktop Yes No Tablet Yes No Mobile Yes No Spacing (px) 0 0 5 0 0 0 …" at bounding box center [96, 199] width 137 height 232
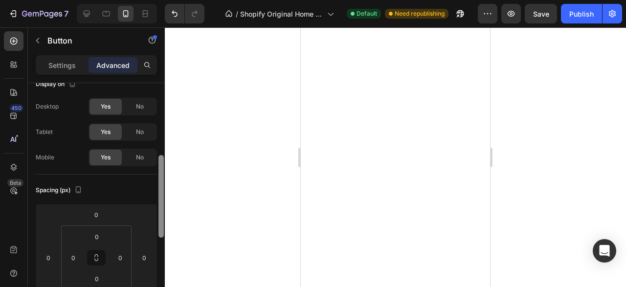
scroll to position [0, 0]
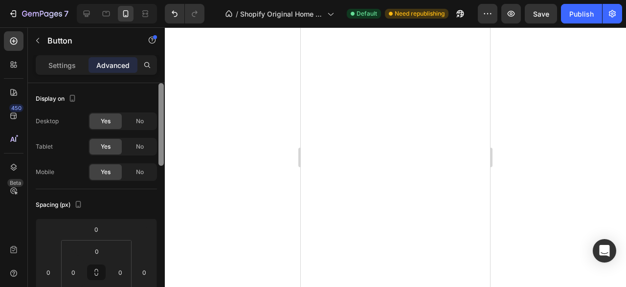
drag, startPoint x: 161, startPoint y: 179, endPoint x: 164, endPoint y: 76, distance: 103.2
click at [164, 76] on div "Settings Advanced Display on Desktop Yes No Tablet Yes No Mobile Yes No Spacing…" at bounding box center [96, 185] width 137 height 260
click at [62, 76] on div "Settings Advanced" at bounding box center [96, 69] width 137 height 28
click at [67, 65] on p "Settings" at bounding box center [61, 65] width 27 height 10
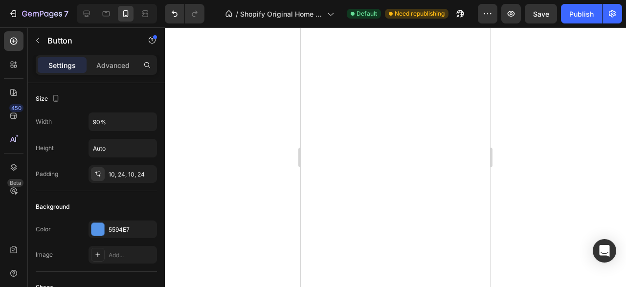
click at [66, 64] on p "Settings" at bounding box center [61, 65] width 27 height 10
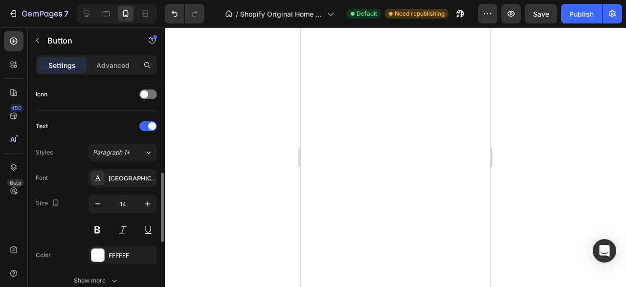
scroll to position [399, 0]
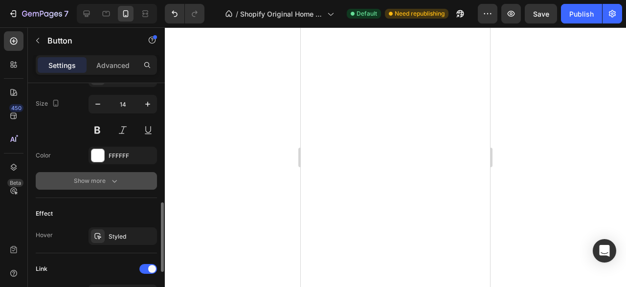
click at [102, 179] on div "Show more" at bounding box center [96, 181] width 45 height 10
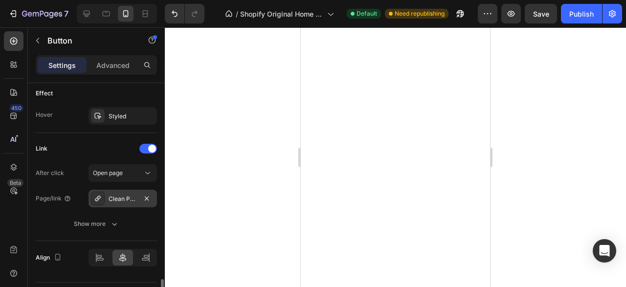
scroll to position [672, 0]
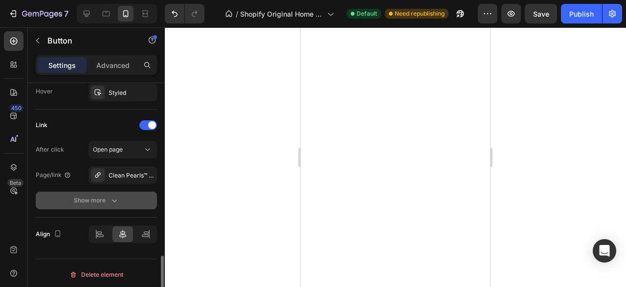
click at [100, 196] on div "Show more" at bounding box center [96, 201] width 45 height 10
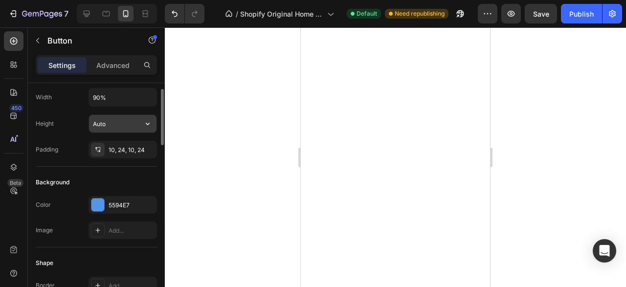
scroll to position [0, 0]
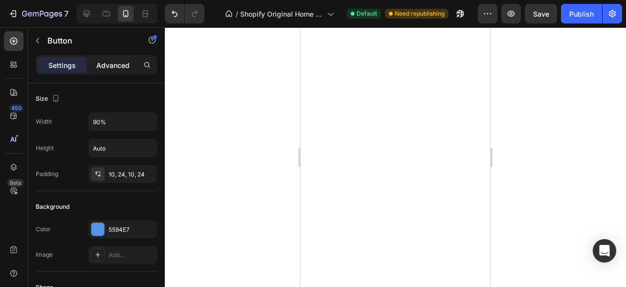
click at [117, 58] on div "Advanced" at bounding box center [113, 65] width 49 height 16
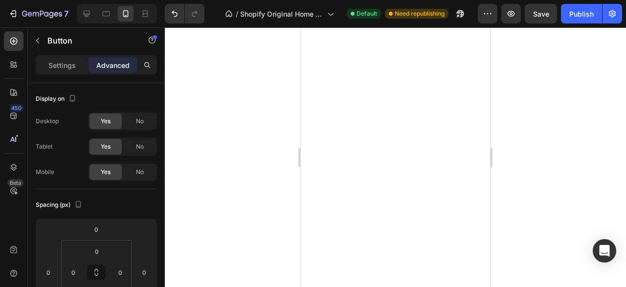
click at [114, 64] on p "Advanced" at bounding box center [112, 65] width 33 height 10
click at [64, 63] on p "Settings" at bounding box center [61, 65] width 27 height 10
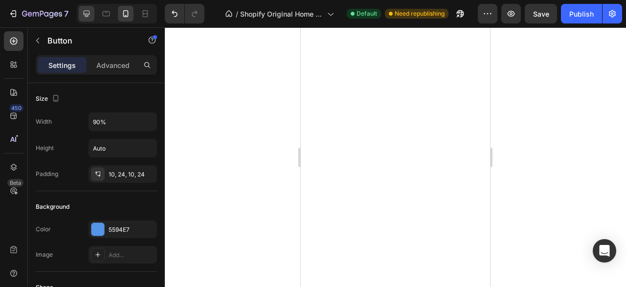
click at [85, 11] on icon at bounding box center [87, 14] width 6 height 6
type input "333"
type input "24"
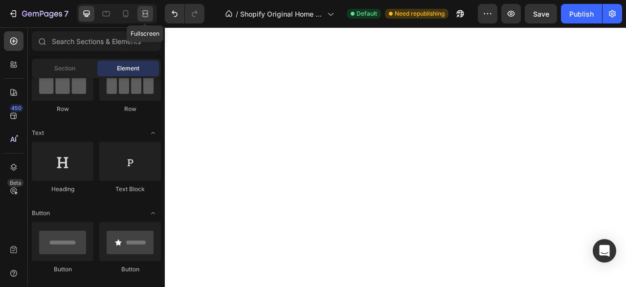
click at [140, 19] on div at bounding box center [145, 14] width 16 height 16
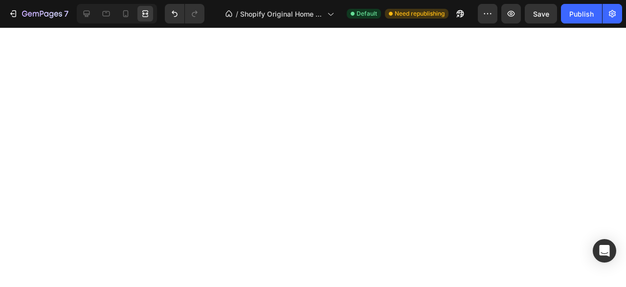
scroll to position [100, 0]
click at [87, 19] on div at bounding box center [87, 14] width 16 height 16
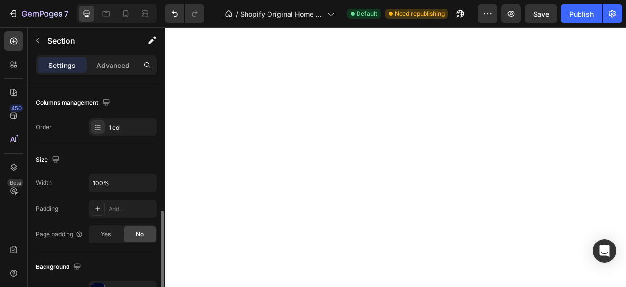
scroll to position [249, 0]
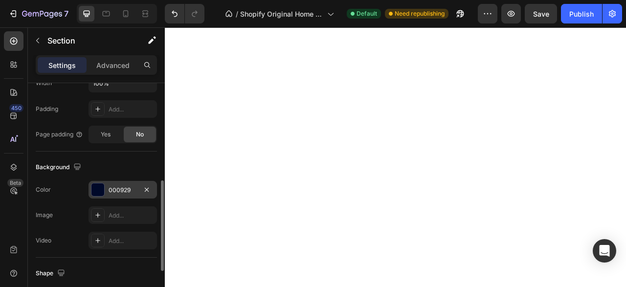
click at [122, 194] on div "000929" at bounding box center [123, 190] width 68 height 18
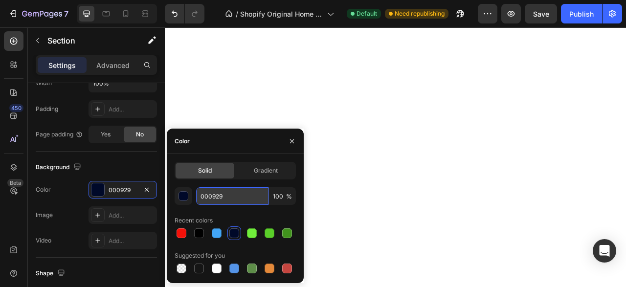
click at [230, 188] on input "000929" at bounding box center [232, 196] width 72 height 18
click at [217, 195] on input "000929" at bounding box center [232, 196] width 72 height 18
click at [224, 200] on input "000929" at bounding box center [232, 196] width 72 height 18
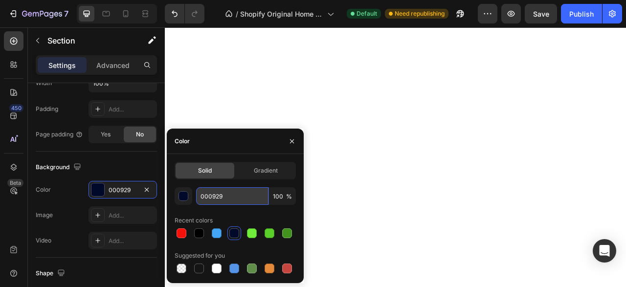
paste input "61"
type input "000619"
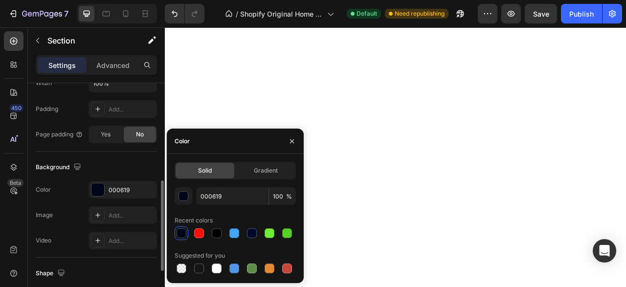
click at [130, 168] on div "Background" at bounding box center [96, 167] width 121 height 16
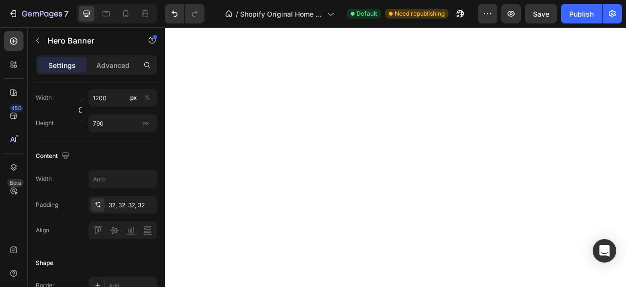
scroll to position [0, 0]
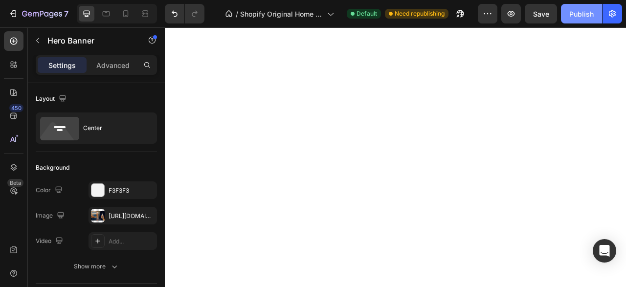
click at [586, 16] on div "Publish" at bounding box center [581, 14] width 24 height 10
click at [129, 19] on icon at bounding box center [126, 14] width 10 height 10
type input "100"
type input "100%"
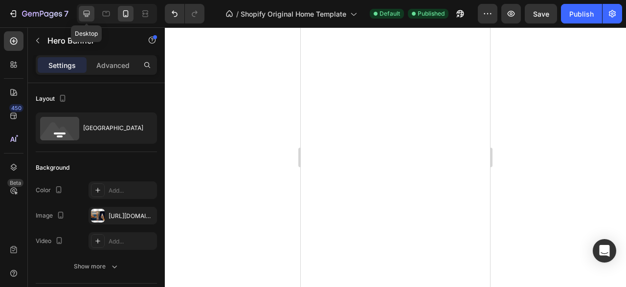
click at [84, 12] on icon at bounding box center [87, 14] width 6 height 6
type input "1200"
type input "790"
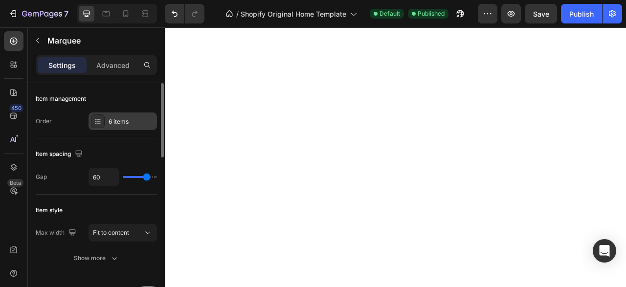
click at [114, 120] on div "6 items" at bounding box center [132, 121] width 46 height 9
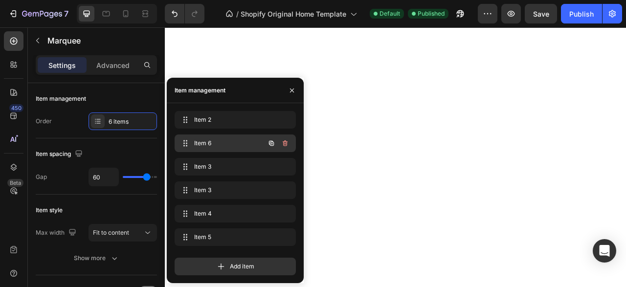
click at [206, 151] on div "Item 6 Item 6" at bounding box center [235, 144] width 121 height 18
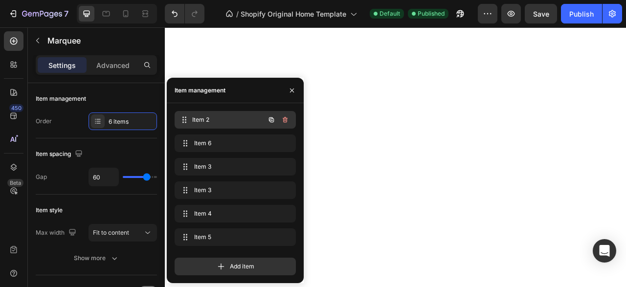
click at [210, 125] on div "Item 2 Item 2" at bounding box center [222, 120] width 86 height 14
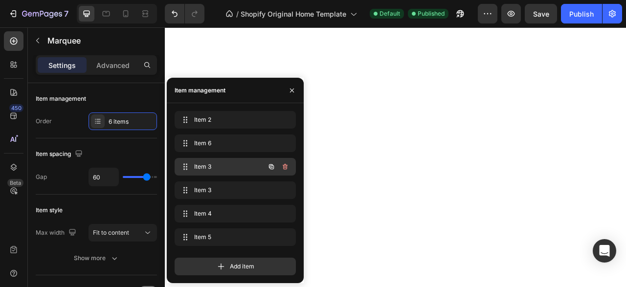
click at [203, 172] on div "Item 3 Item 3" at bounding box center [222, 167] width 86 height 14
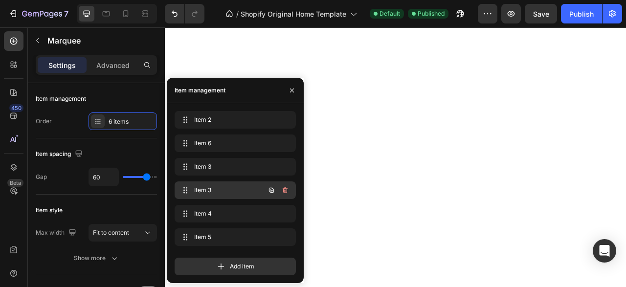
click at [210, 183] on div "Item 3 Item 3" at bounding box center [235, 190] width 121 height 18
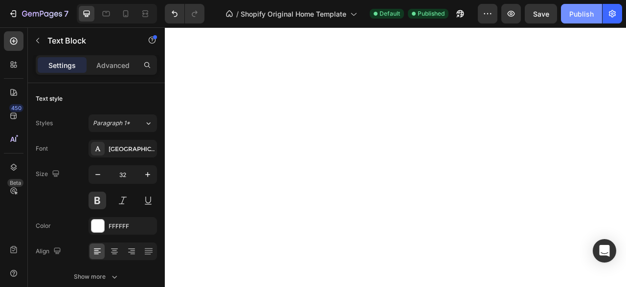
click at [574, 20] on button "Publish" at bounding box center [581, 14] width 41 height 20
click at [127, 16] on icon at bounding box center [126, 14] width 10 height 10
type input "22"
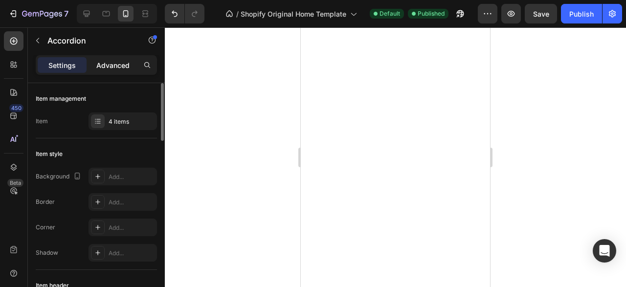
click at [98, 68] on p "Advanced" at bounding box center [112, 65] width 33 height 10
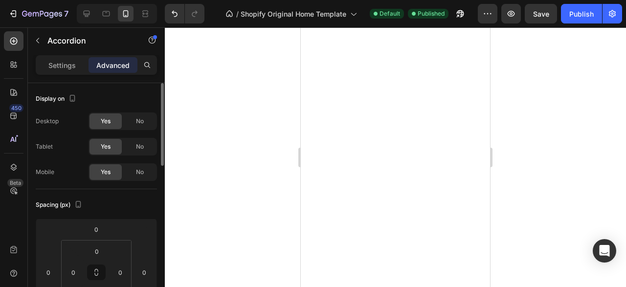
type input "100%"
type input "100"
click at [106, 125] on span "Yes" at bounding box center [106, 121] width 10 height 9
click at [131, 116] on div "No" at bounding box center [140, 121] width 32 height 16
click at [141, 121] on span "No" at bounding box center [140, 121] width 8 height 9
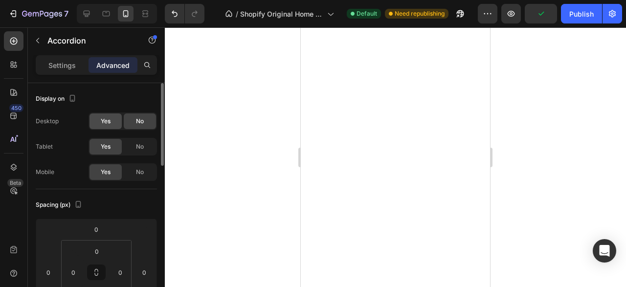
click at [110, 119] on span "Yes" at bounding box center [106, 121] width 10 height 9
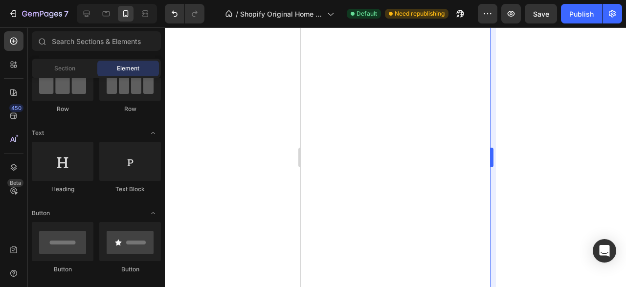
scroll to position [100, 0]
click at [86, 9] on icon at bounding box center [87, 14] width 10 height 10
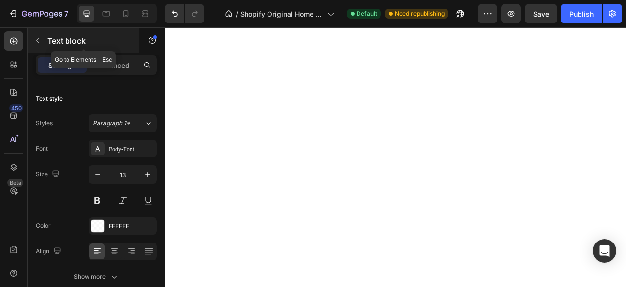
click at [35, 36] on button "button" at bounding box center [38, 41] width 16 height 16
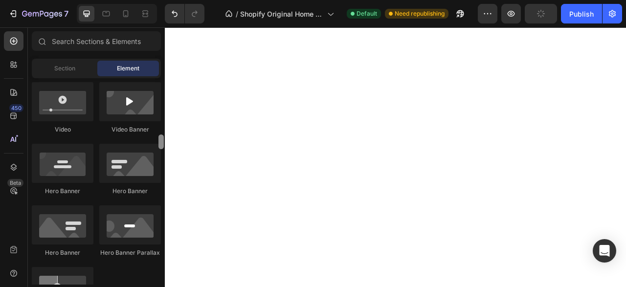
scroll to position [409, 0]
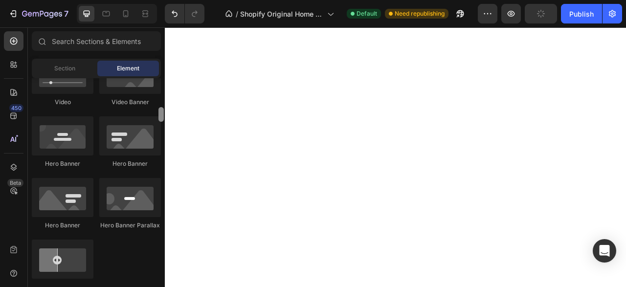
drag, startPoint x: 162, startPoint y: 96, endPoint x: 157, endPoint y: 118, distance: 22.4
click at [157, 118] on div at bounding box center [160, 181] width 7 height 206
click at [172, 13] on icon "Undo/Redo" at bounding box center [175, 14] width 10 height 10
click at [125, 22] on div at bounding box center [117, 14] width 80 height 20
click at [125, 14] on icon at bounding box center [126, 14] width 10 height 10
